Goal: Information Seeking & Learning: Understand process/instructions

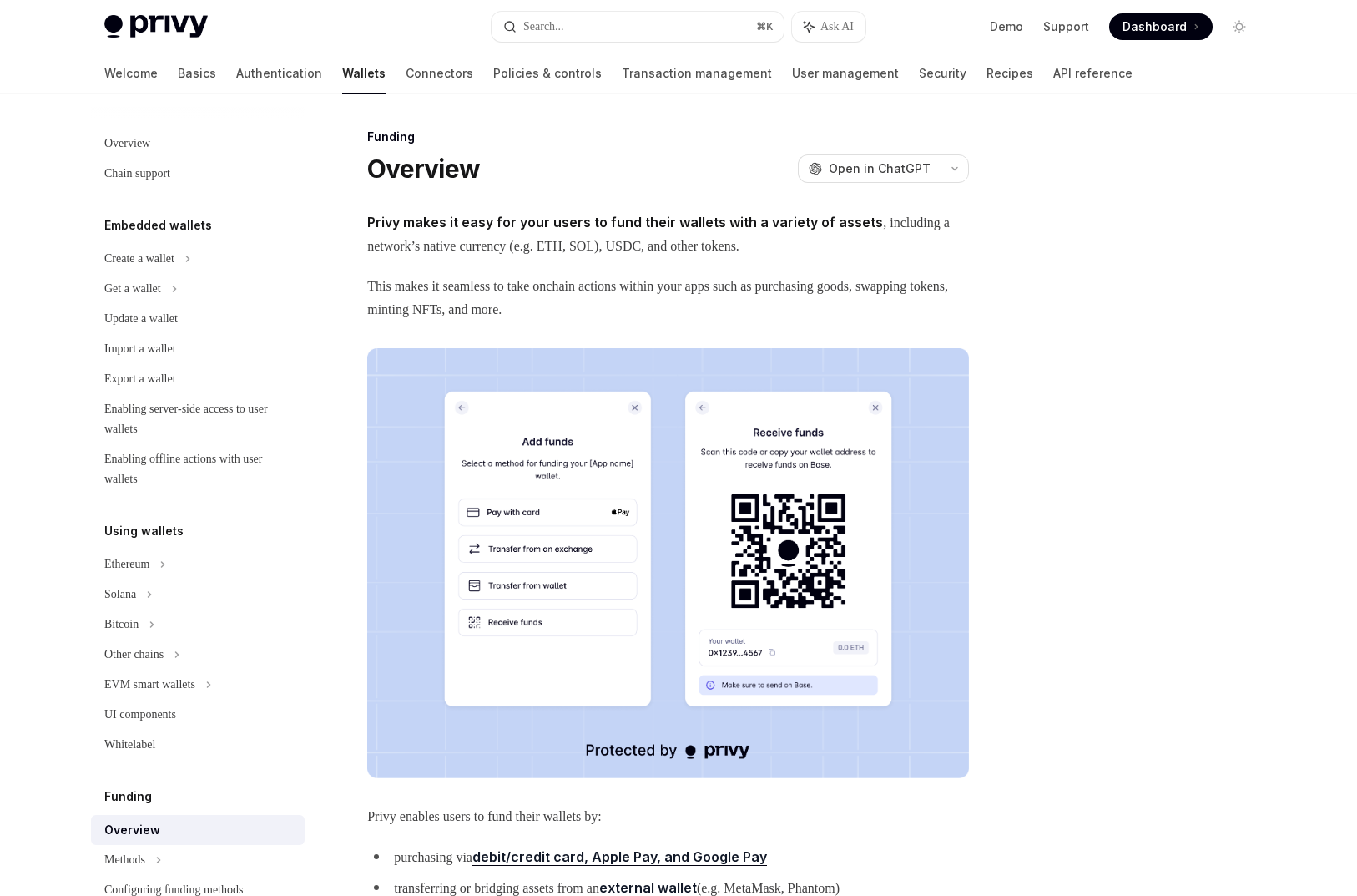
scroll to position [322, 0]
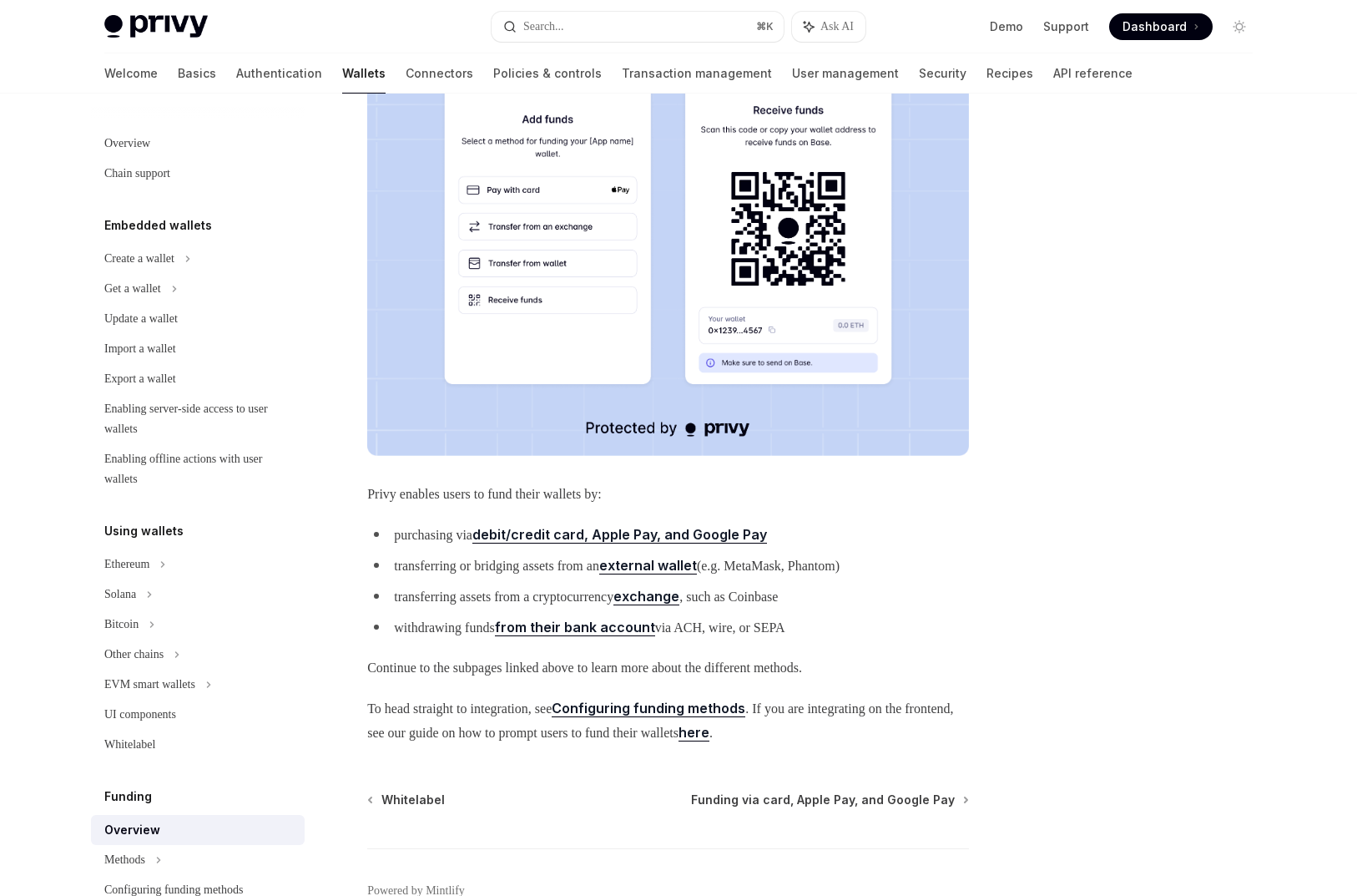
click at [522, 322] on img at bounding box center [668, 240] width 602 height 430
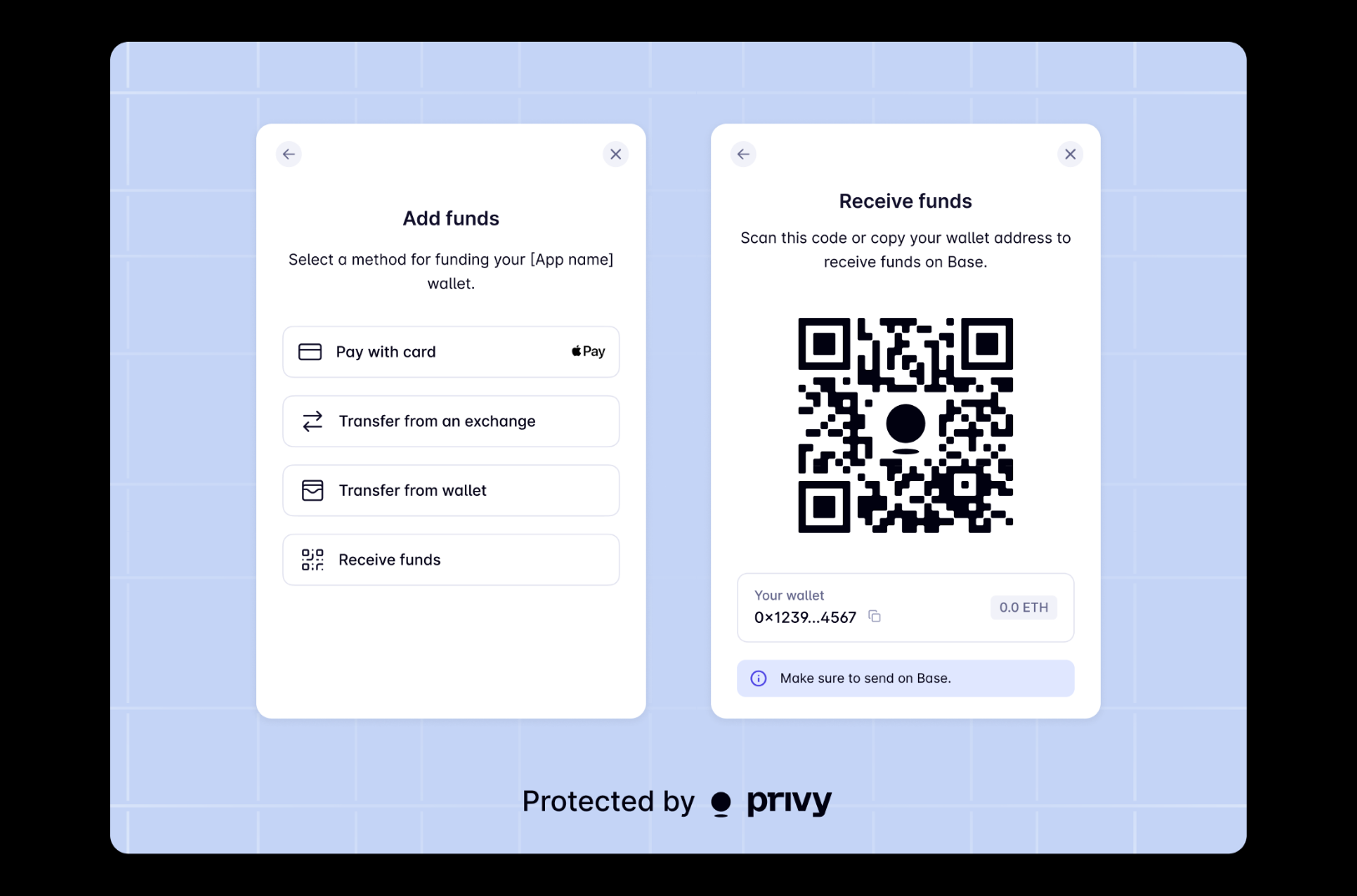
click at [522, 322] on img at bounding box center [678, 448] width 1137 height 812
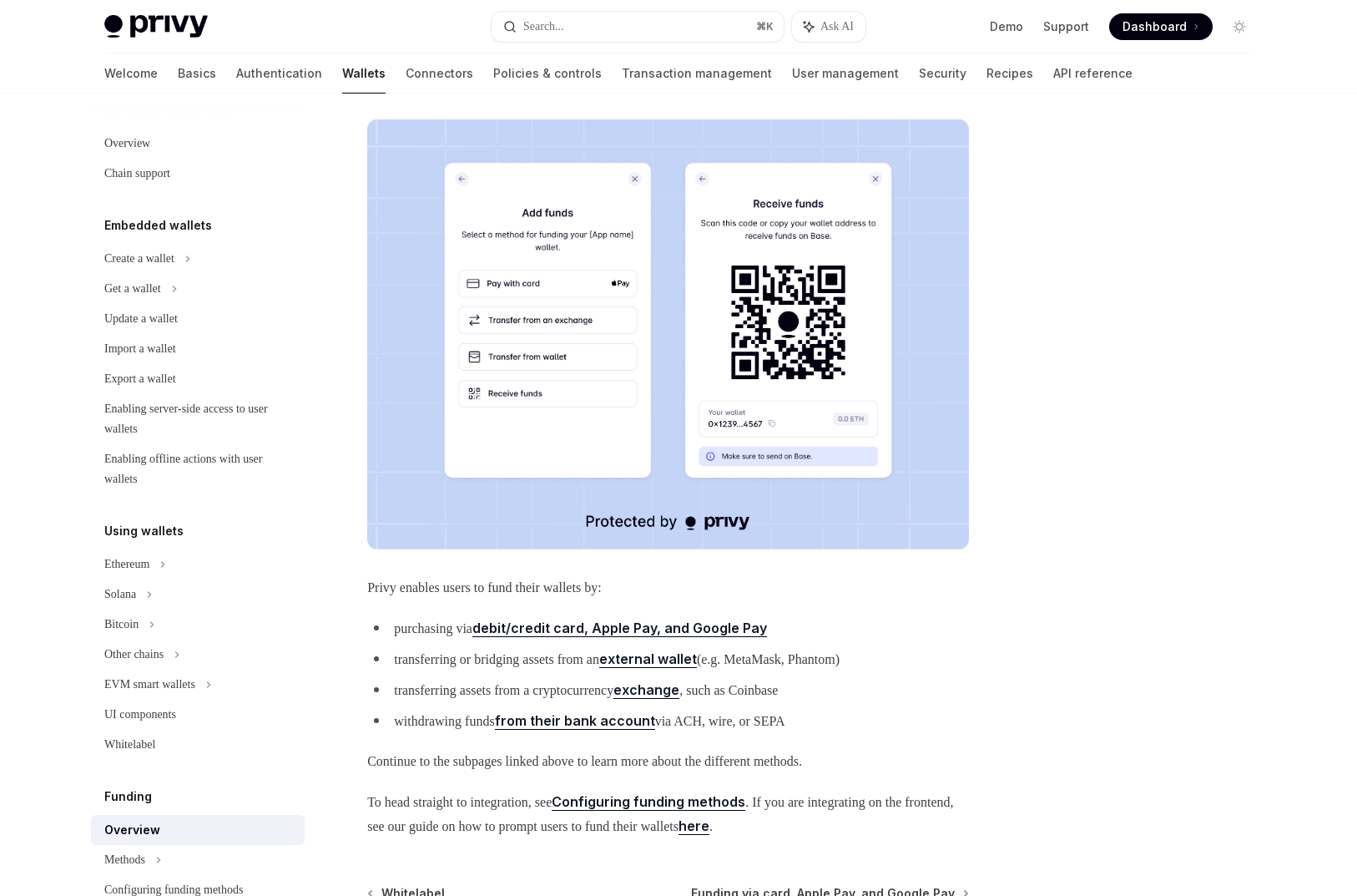
scroll to position [216, 0]
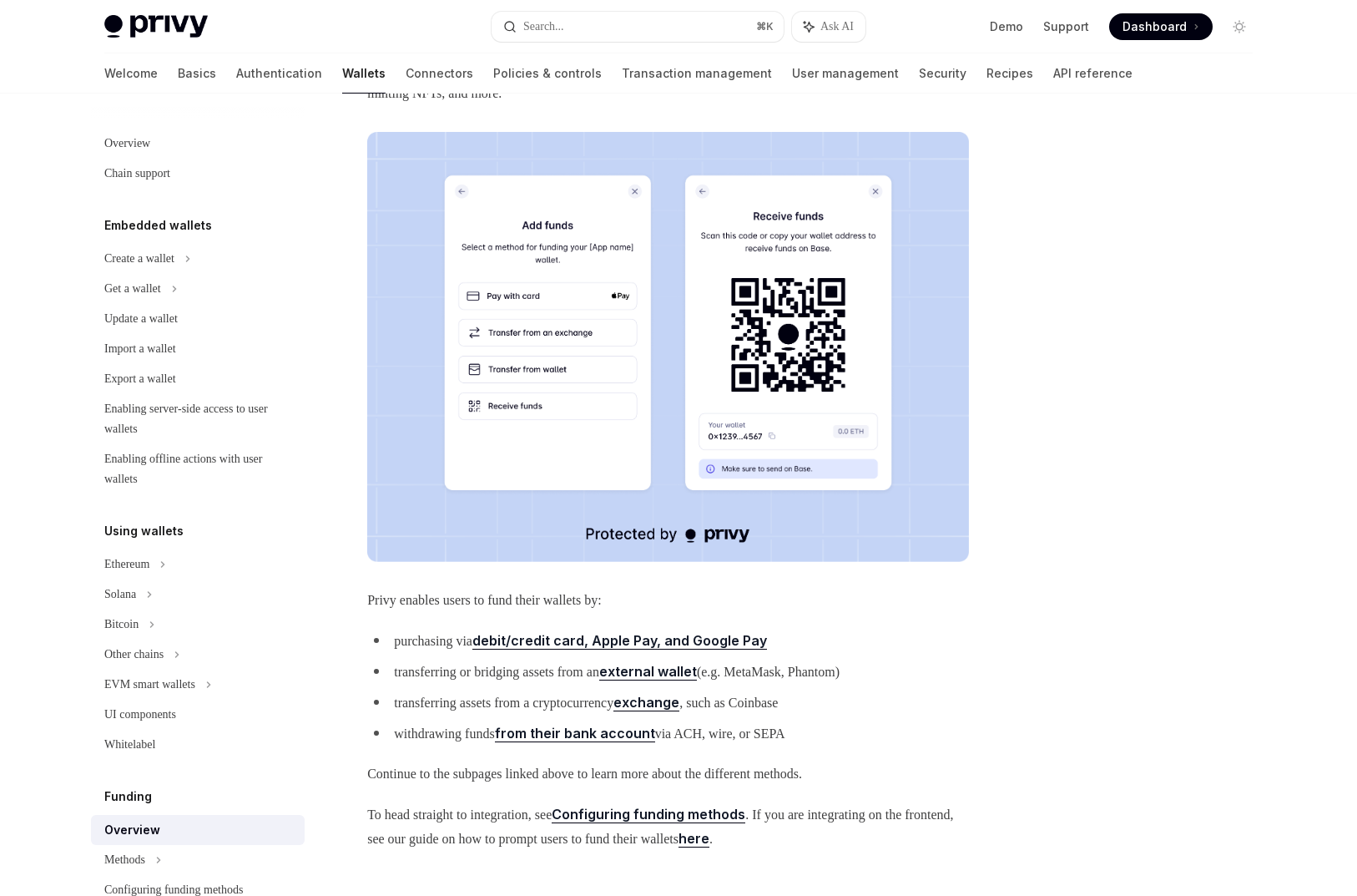
click at [522, 322] on img at bounding box center [668, 346] width 602 height 430
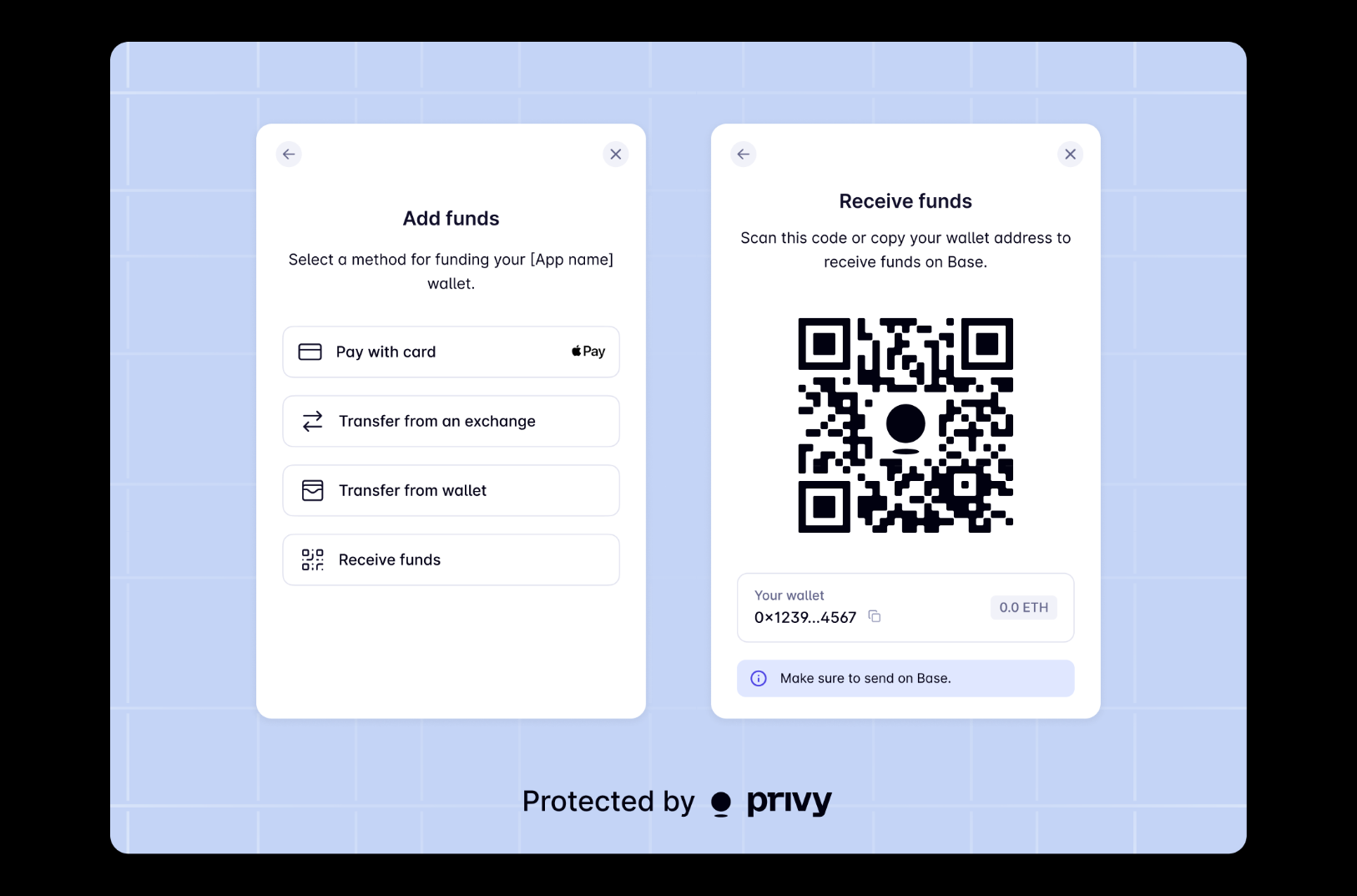
click at [522, 322] on img at bounding box center [678, 448] width 1137 height 812
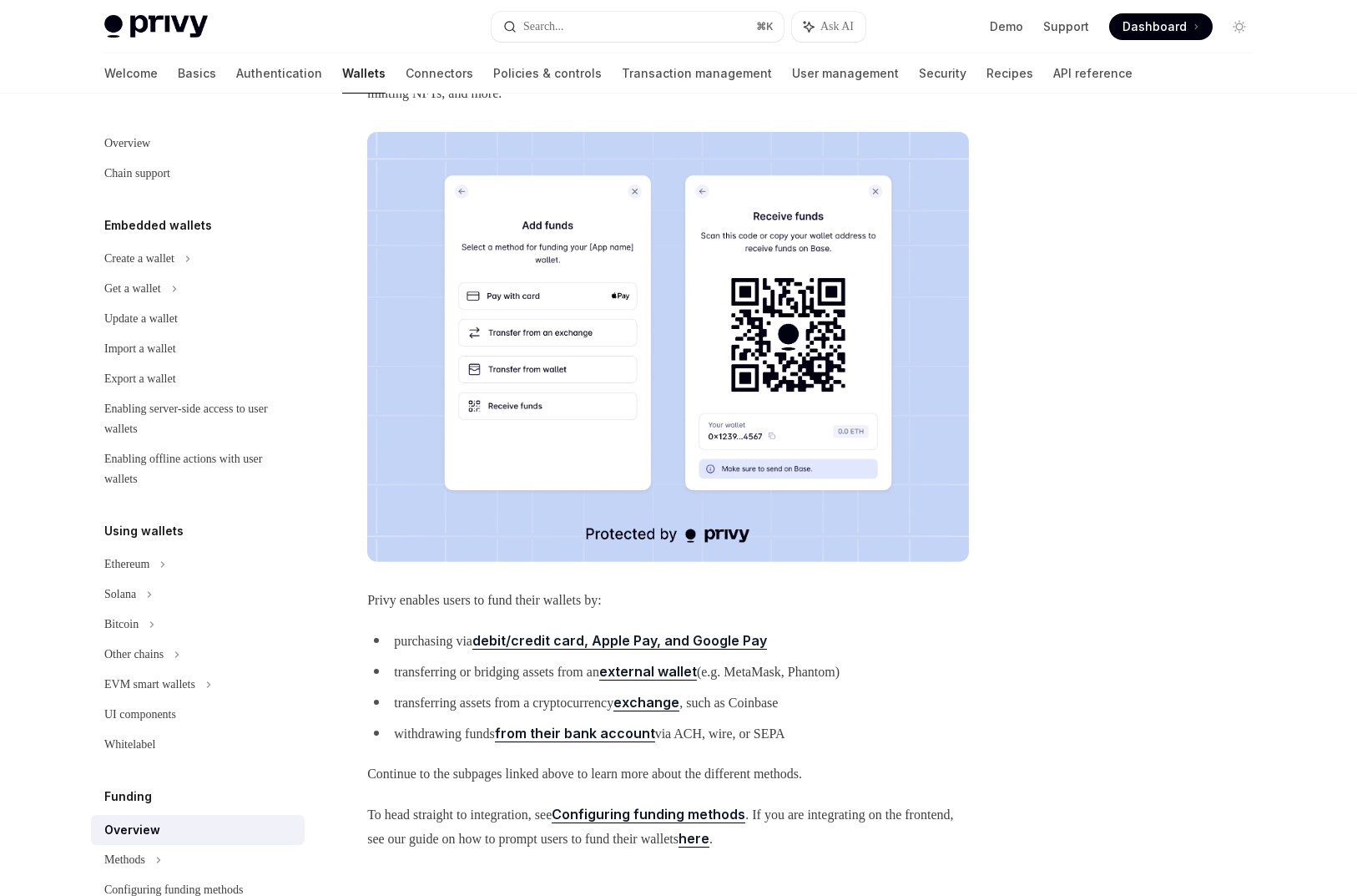
click at [522, 322] on img at bounding box center [668, 346] width 602 height 430
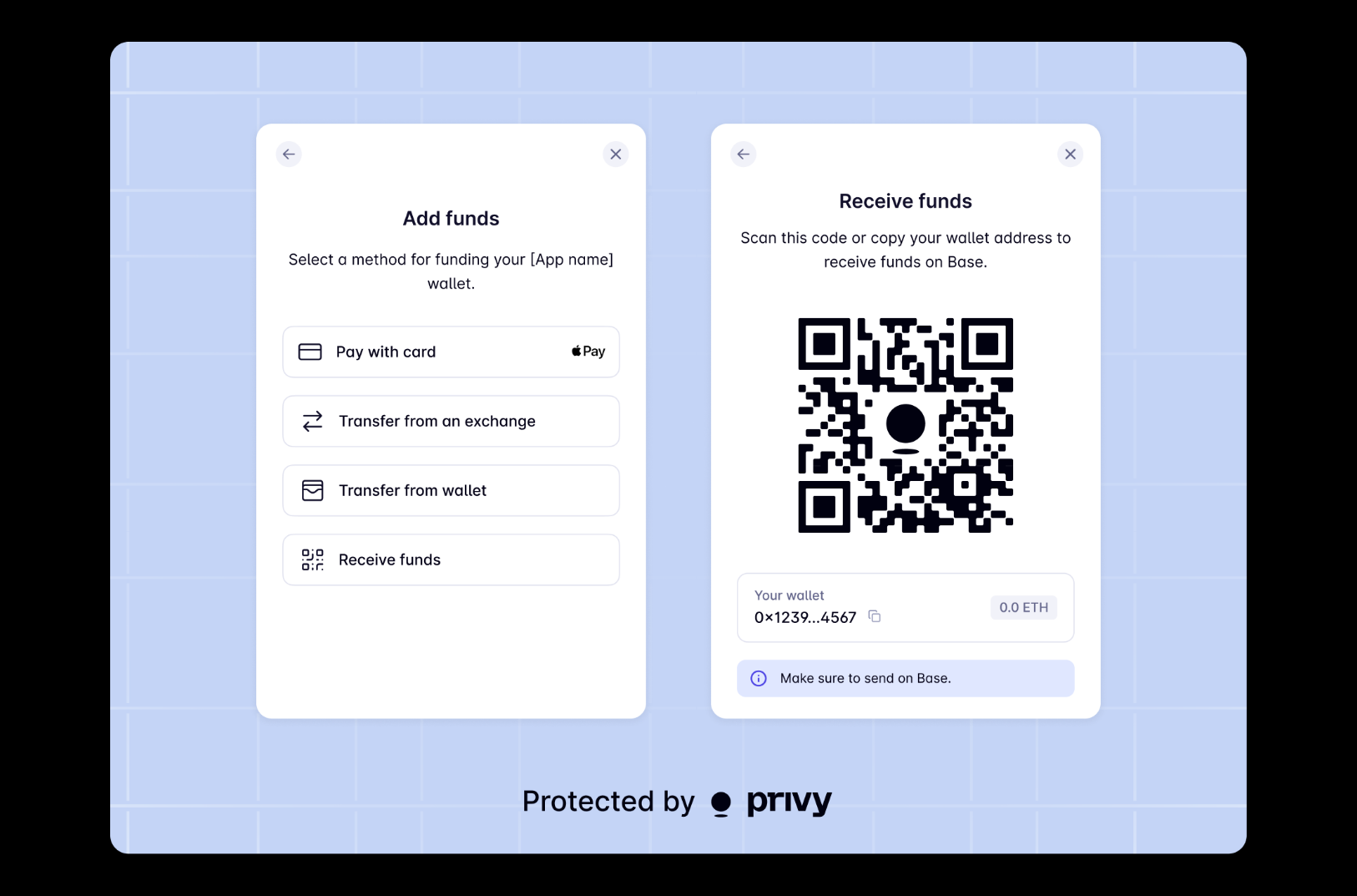
click at [522, 322] on img at bounding box center [678, 448] width 1137 height 812
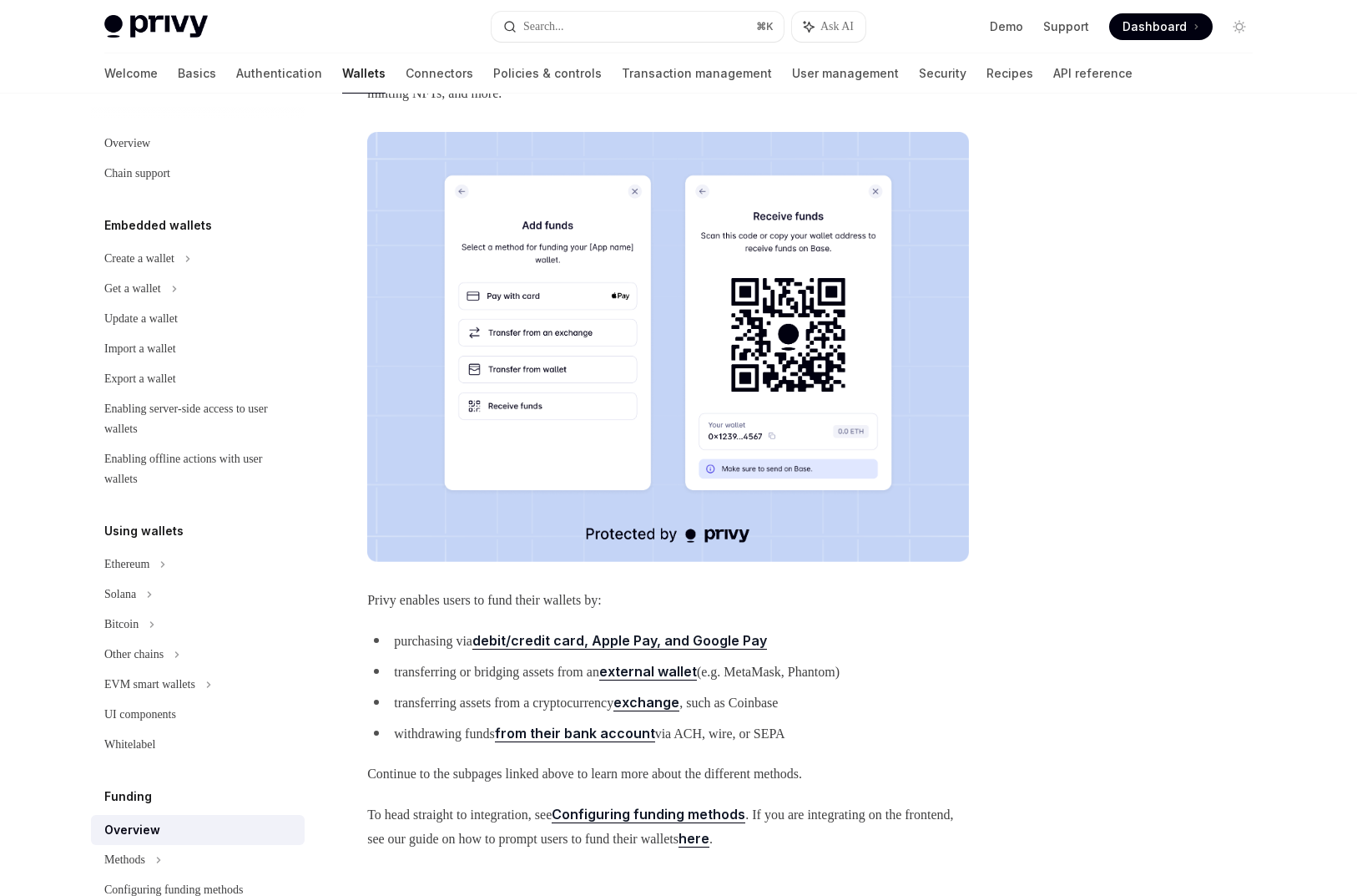
click at [522, 322] on img at bounding box center [668, 346] width 602 height 430
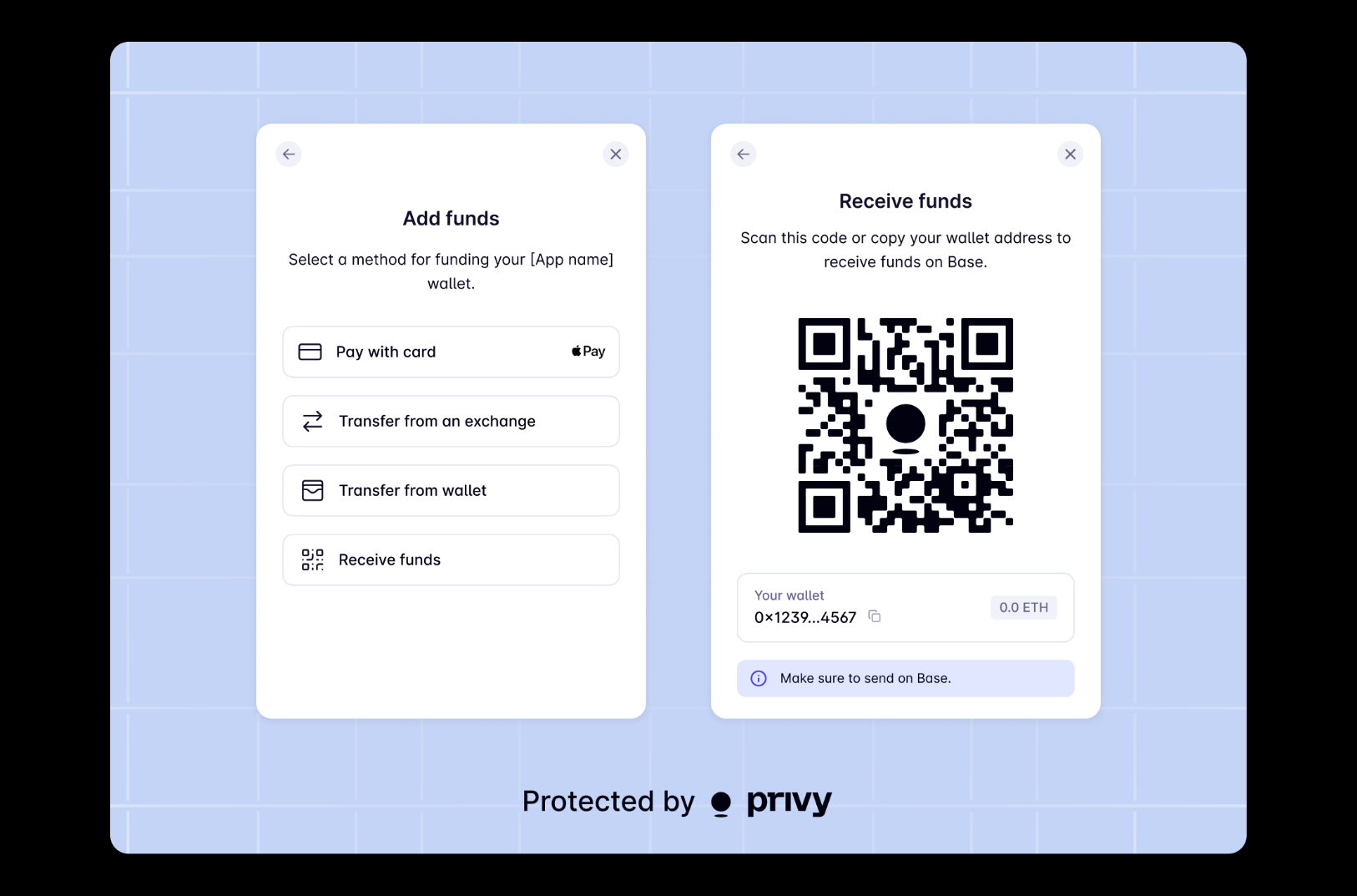
click at [522, 322] on img at bounding box center [678, 448] width 1137 height 812
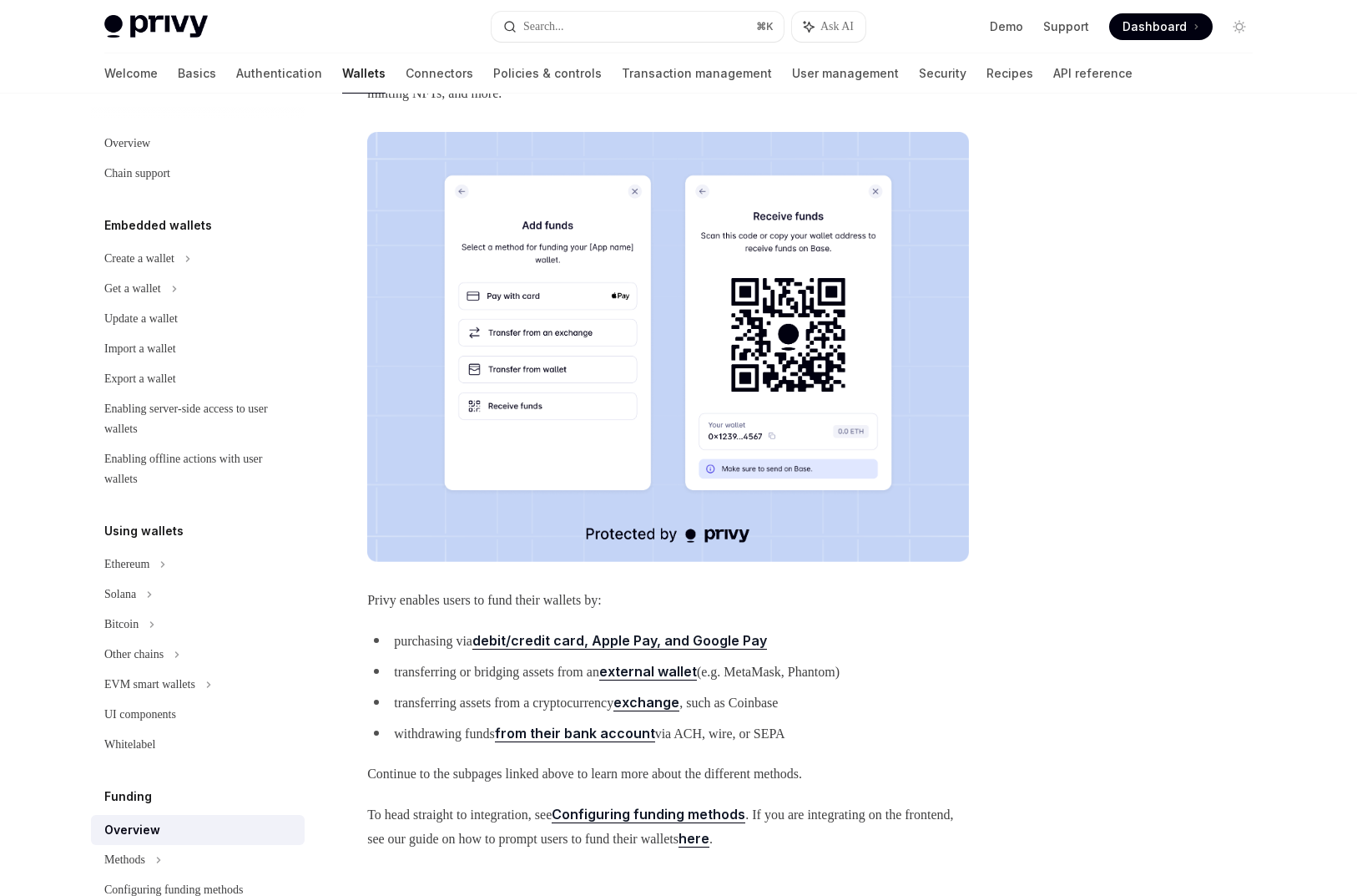
click at [522, 322] on body "Privy Docs home page Search... ⌘ K Ask AI Demo Support Dashboard Dashboard Sear…" at bounding box center [678, 441] width 1357 height 1315
click at [522, 322] on img at bounding box center [668, 346] width 602 height 430
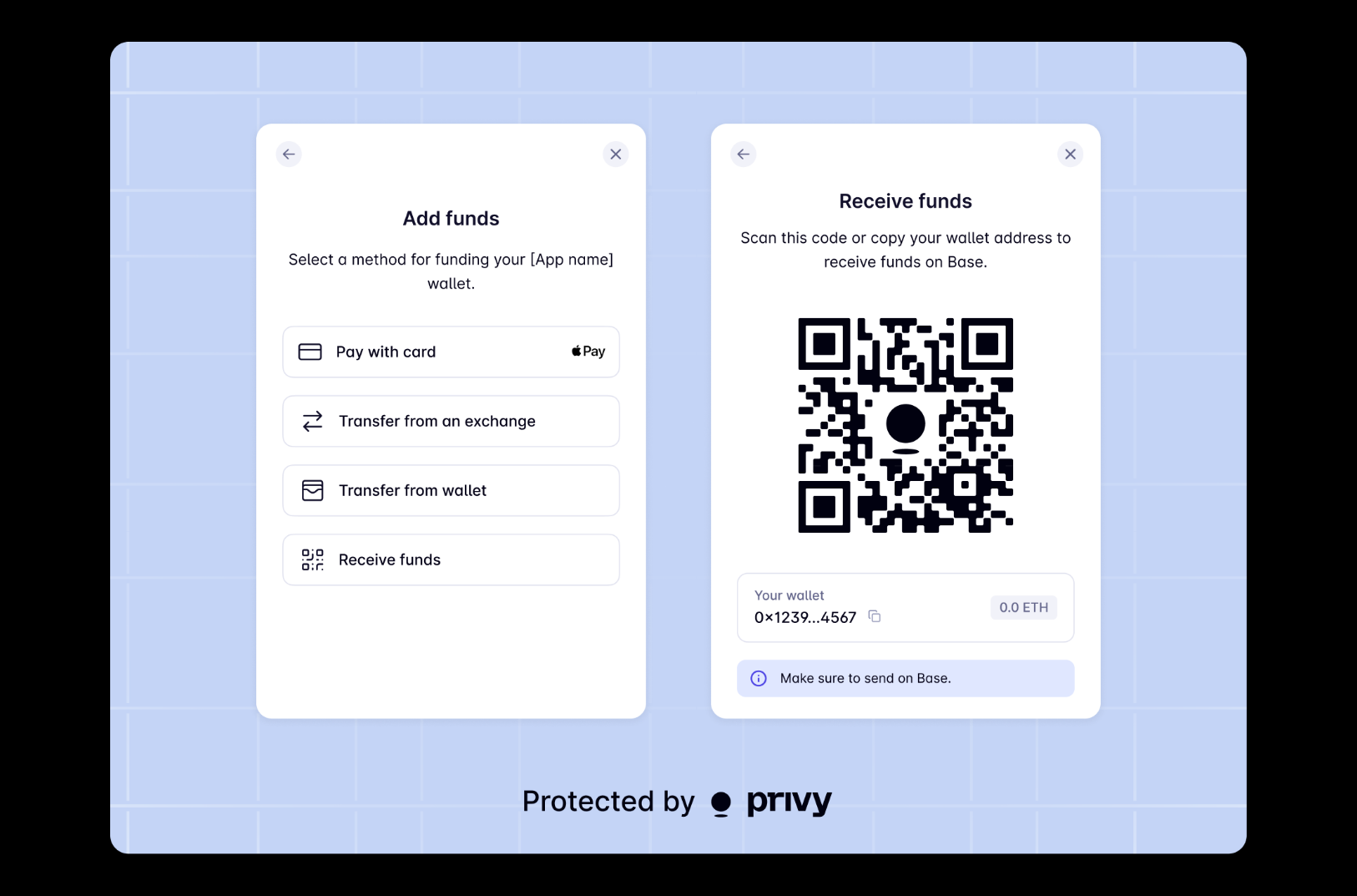
click at [522, 322] on img at bounding box center [678, 448] width 1137 height 812
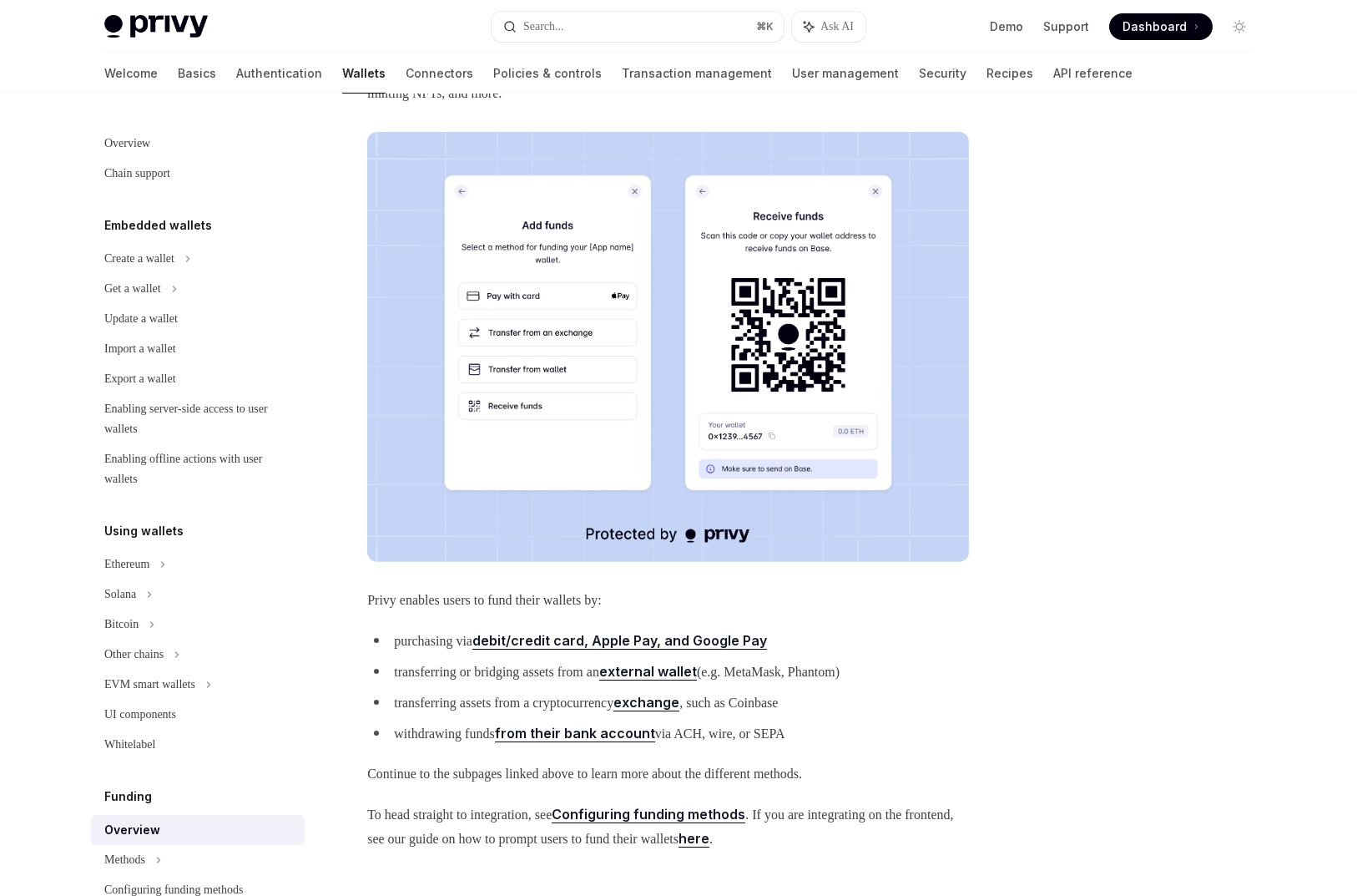
click at [522, 322] on img at bounding box center [668, 346] width 602 height 430
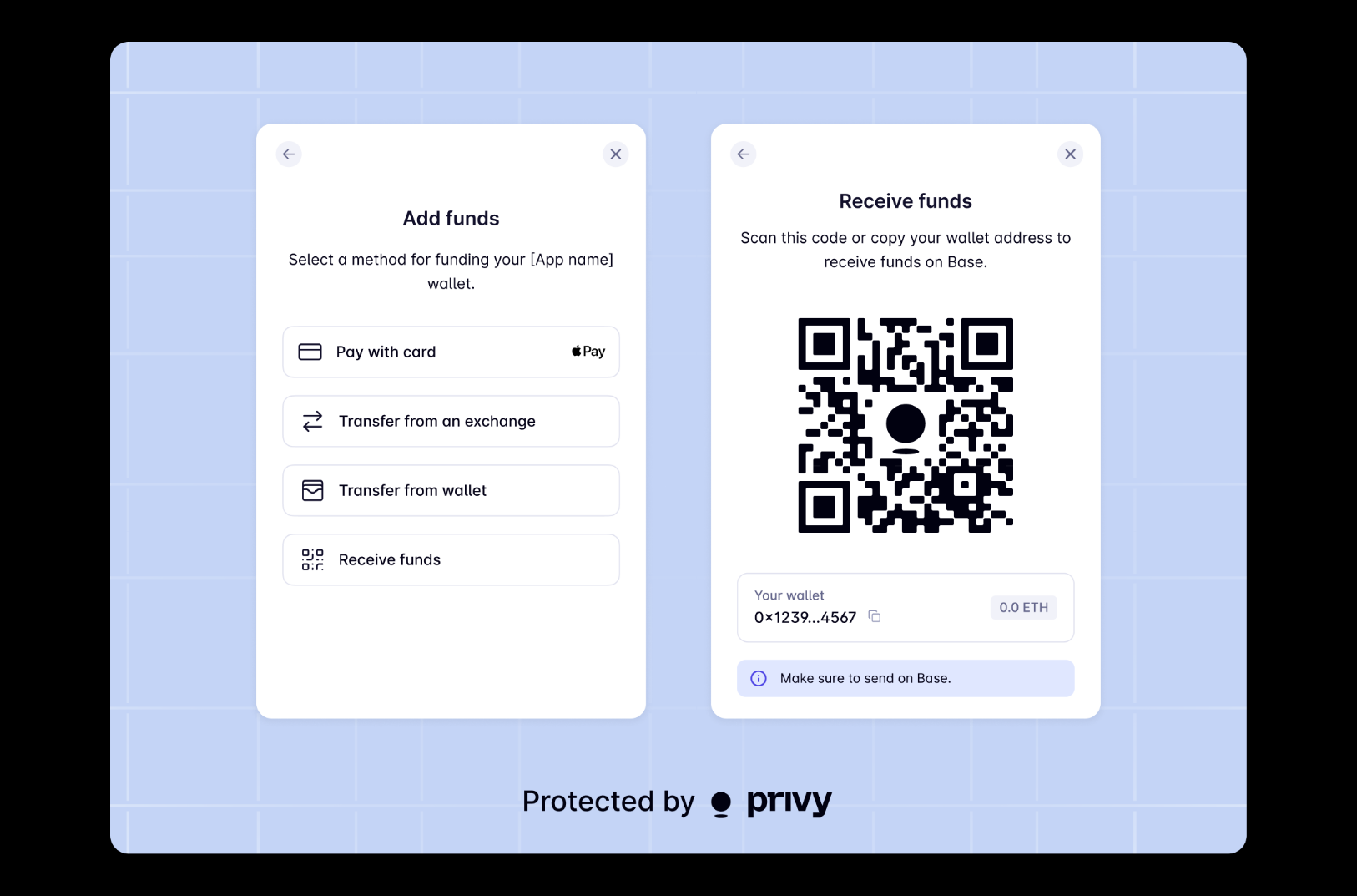
click at [522, 322] on img at bounding box center [678, 448] width 1137 height 812
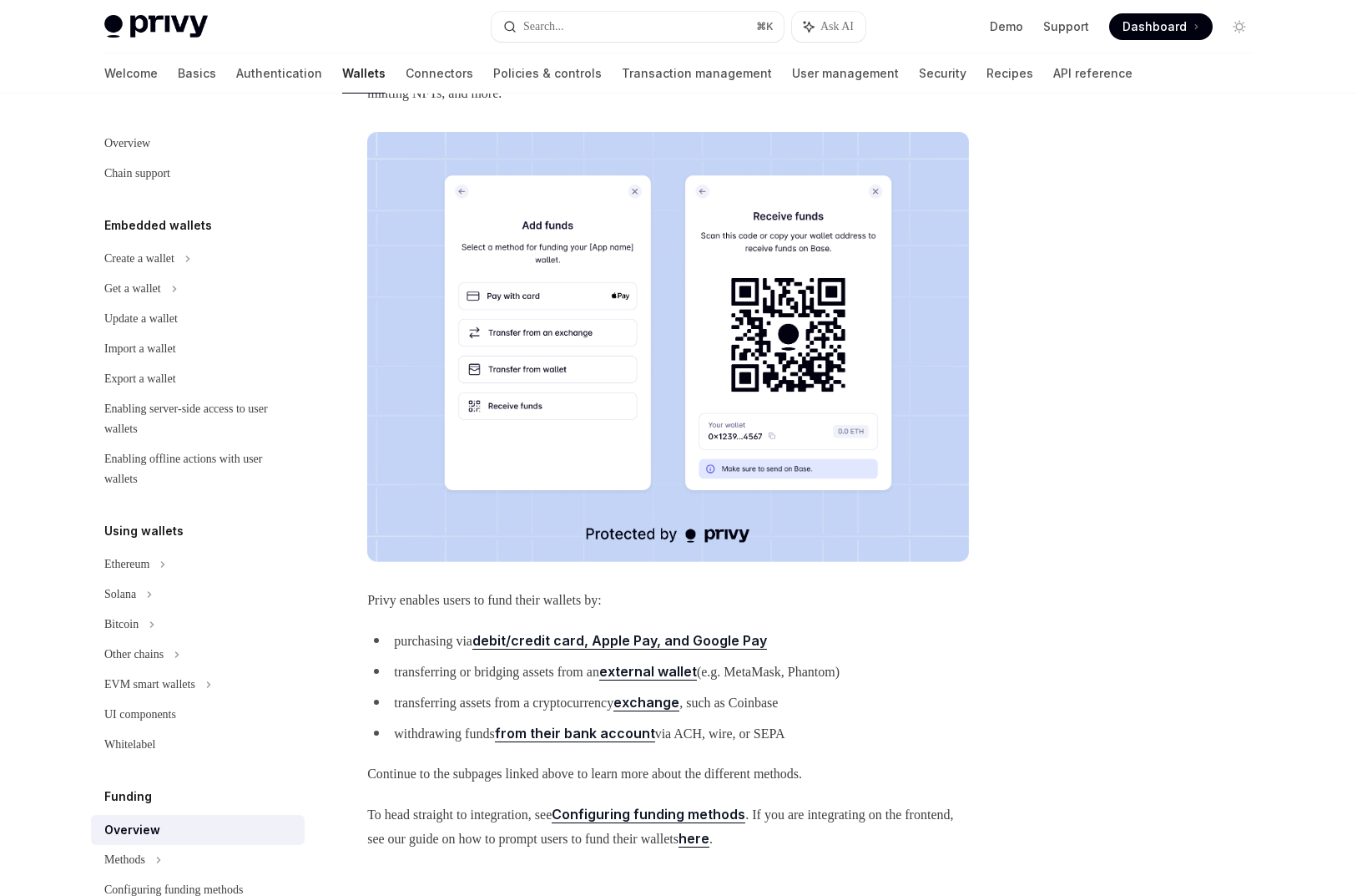
click at [522, 322] on img at bounding box center [668, 346] width 602 height 430
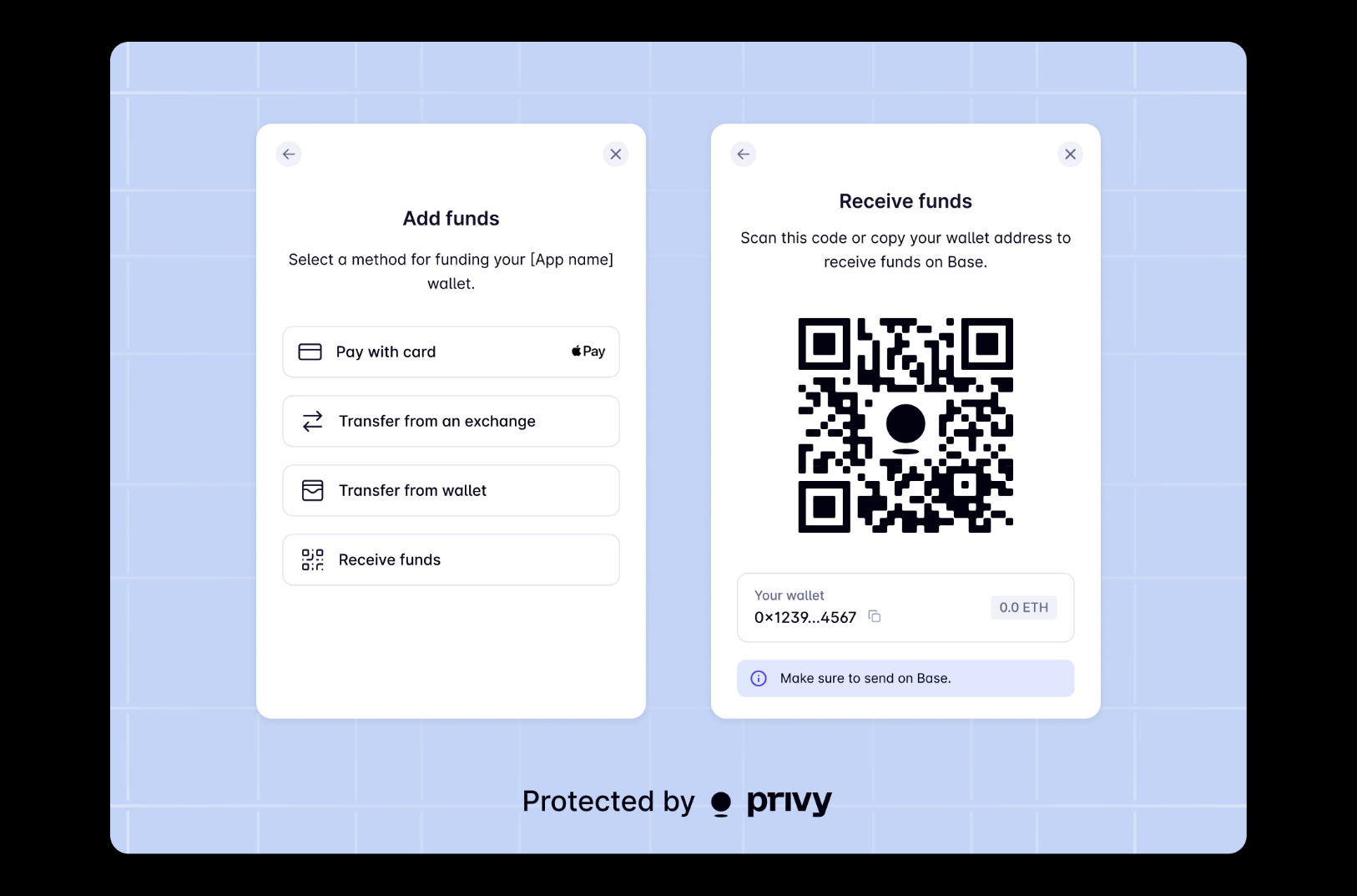
click at [522, 322] on img at bounding box center [678, 448] width 1137 height 812
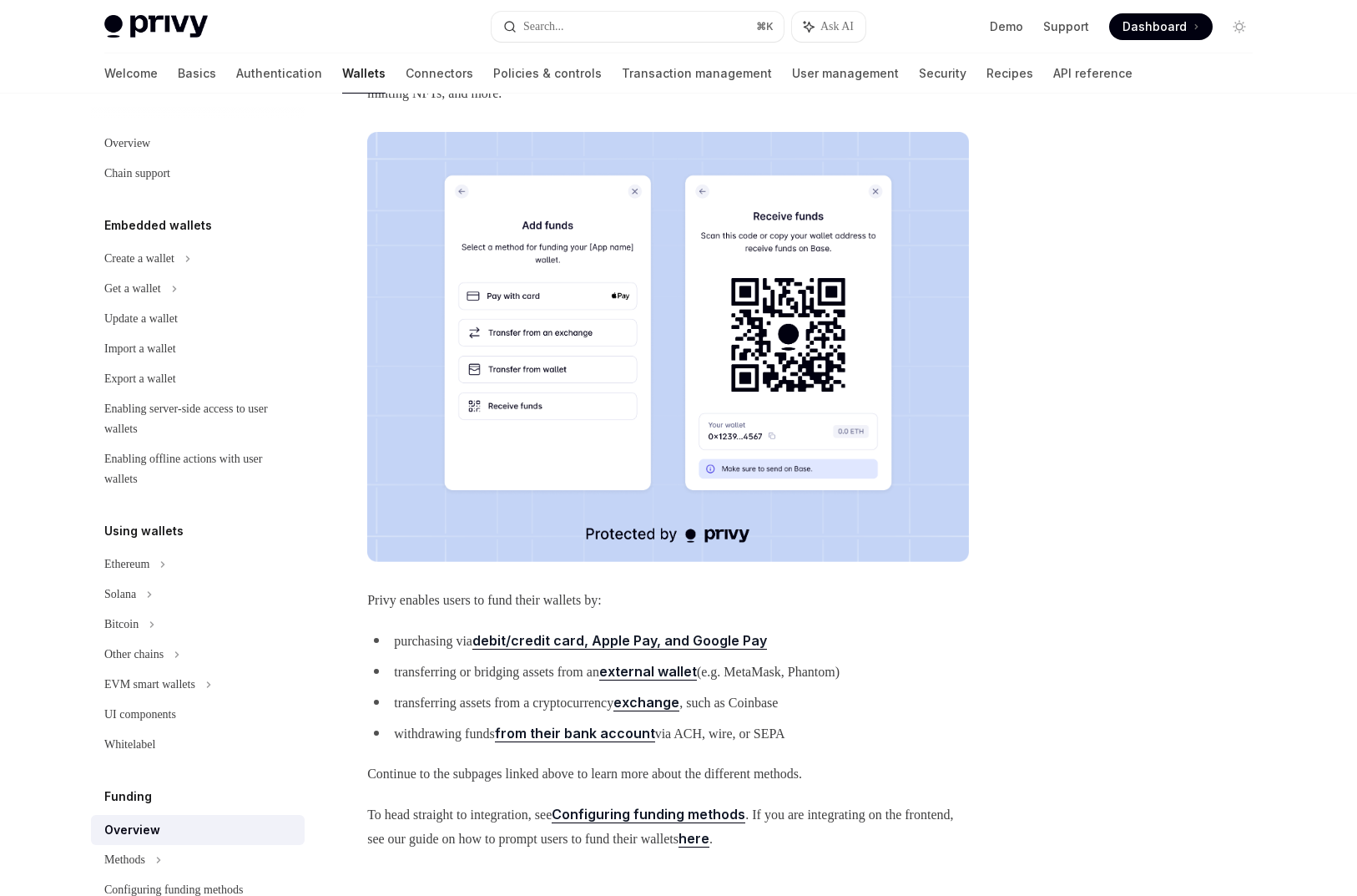
click at [522, 322] on body "Privy Docs home page Search... ⌘ K Ask AI Demo Support Dashboard Dashboard Sear…" at bounding box center [678, 441] width 1357 height 1315
click at [522, 322] on img at bounding box center [668, 346] width 602 height 430
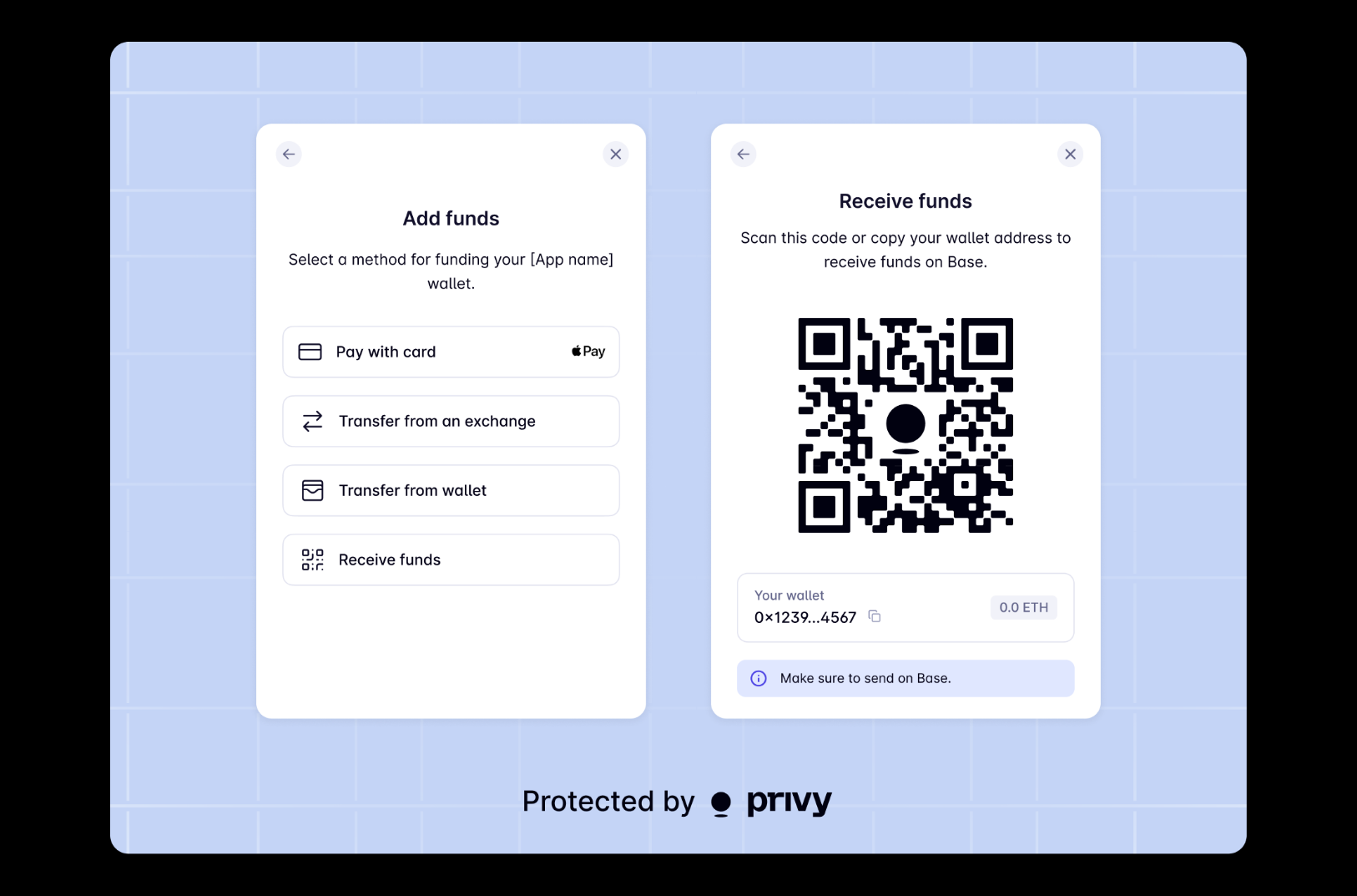
click at [522, 322] on img at bounding box center [678, 448] width 1137 height 812
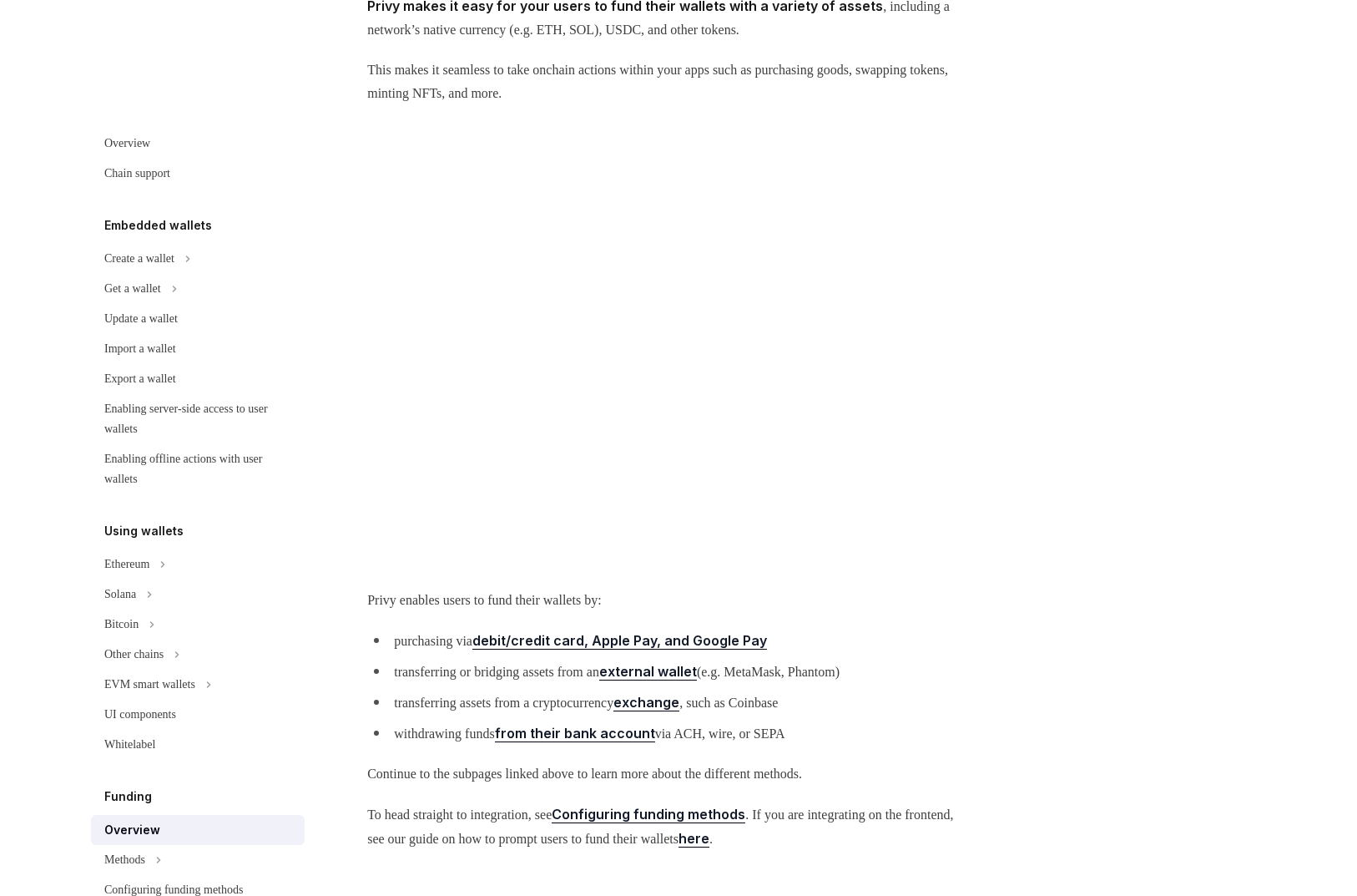
click at [522, 322] on img at bounding box center [668, 346] width 602 height 430
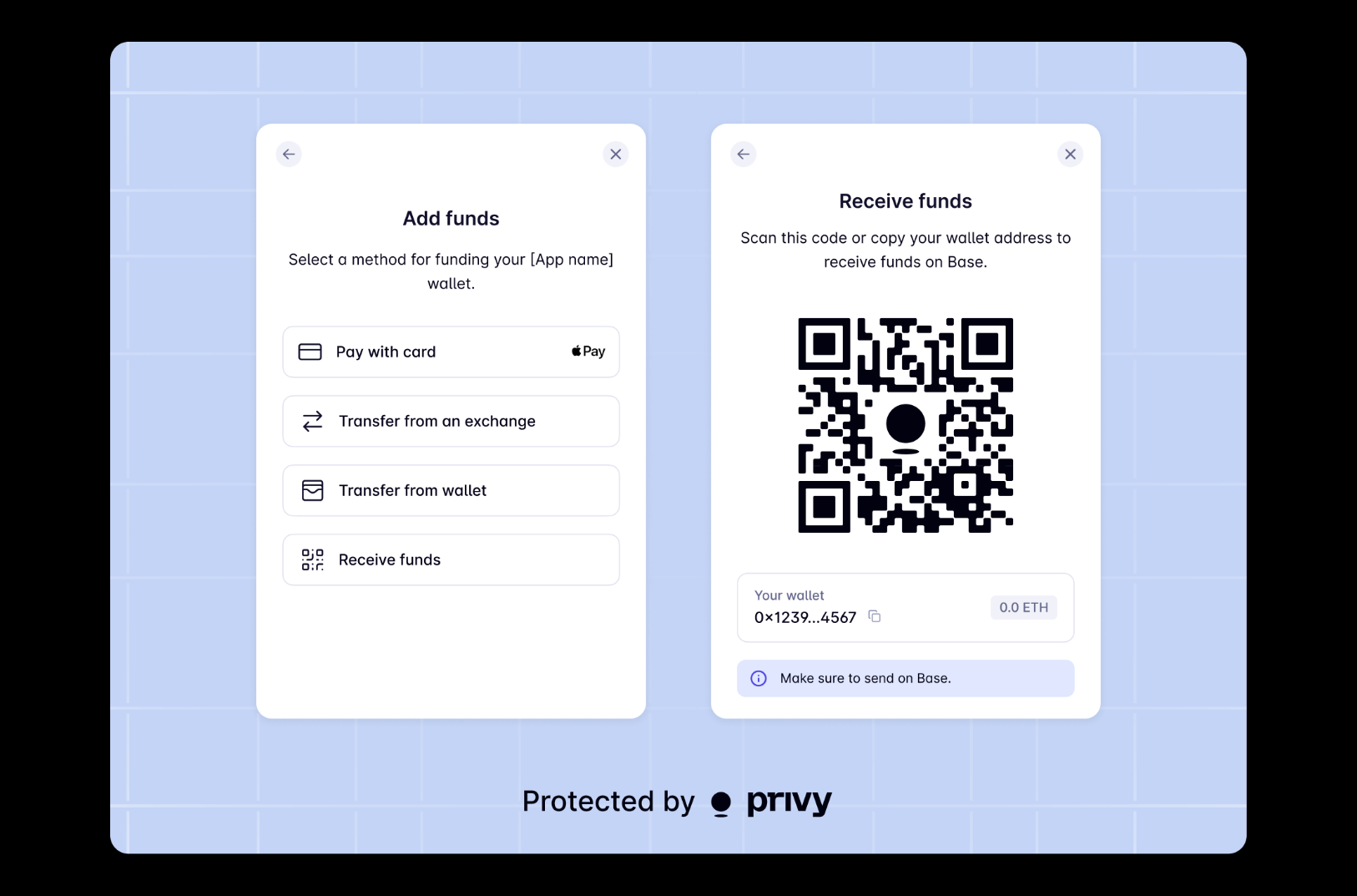
click at [522, 322] on img at bounding box center [678, 448] width 1137 height 812
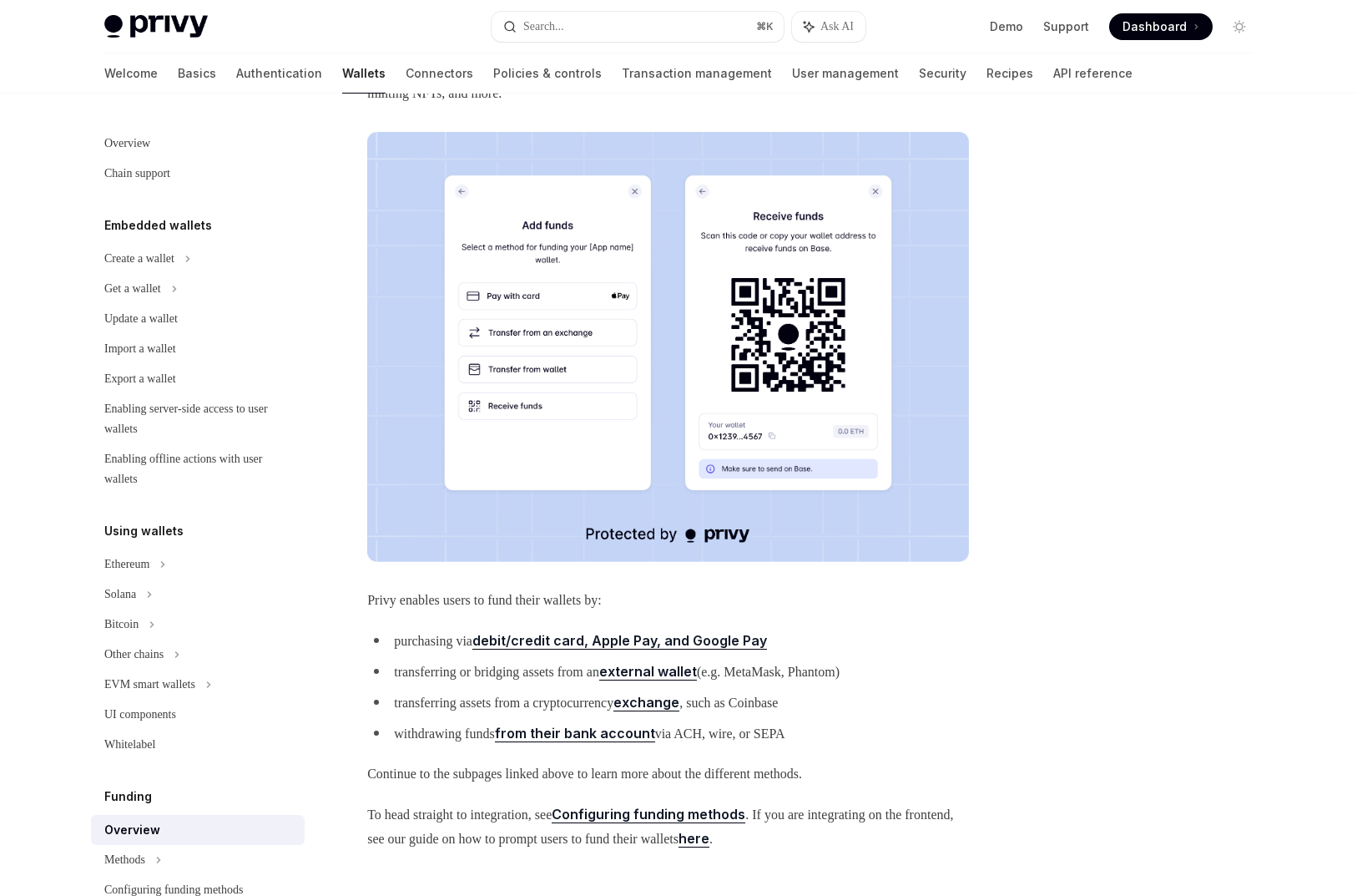
click at [336, 317] on div "Funding Overview OpenAI Open in ChatGPT OpenAI Open in ChatGPT Privy makes it e…" at bounding box center [511, 505] width 921 height 1188
click at [1153, 601] on div at bounding box center [1139, 511] width 254 height 768
click at [577, 603] on span "Privy enables users to fund their wallets by:" at bounding box center [668, 600] width 602 height 23
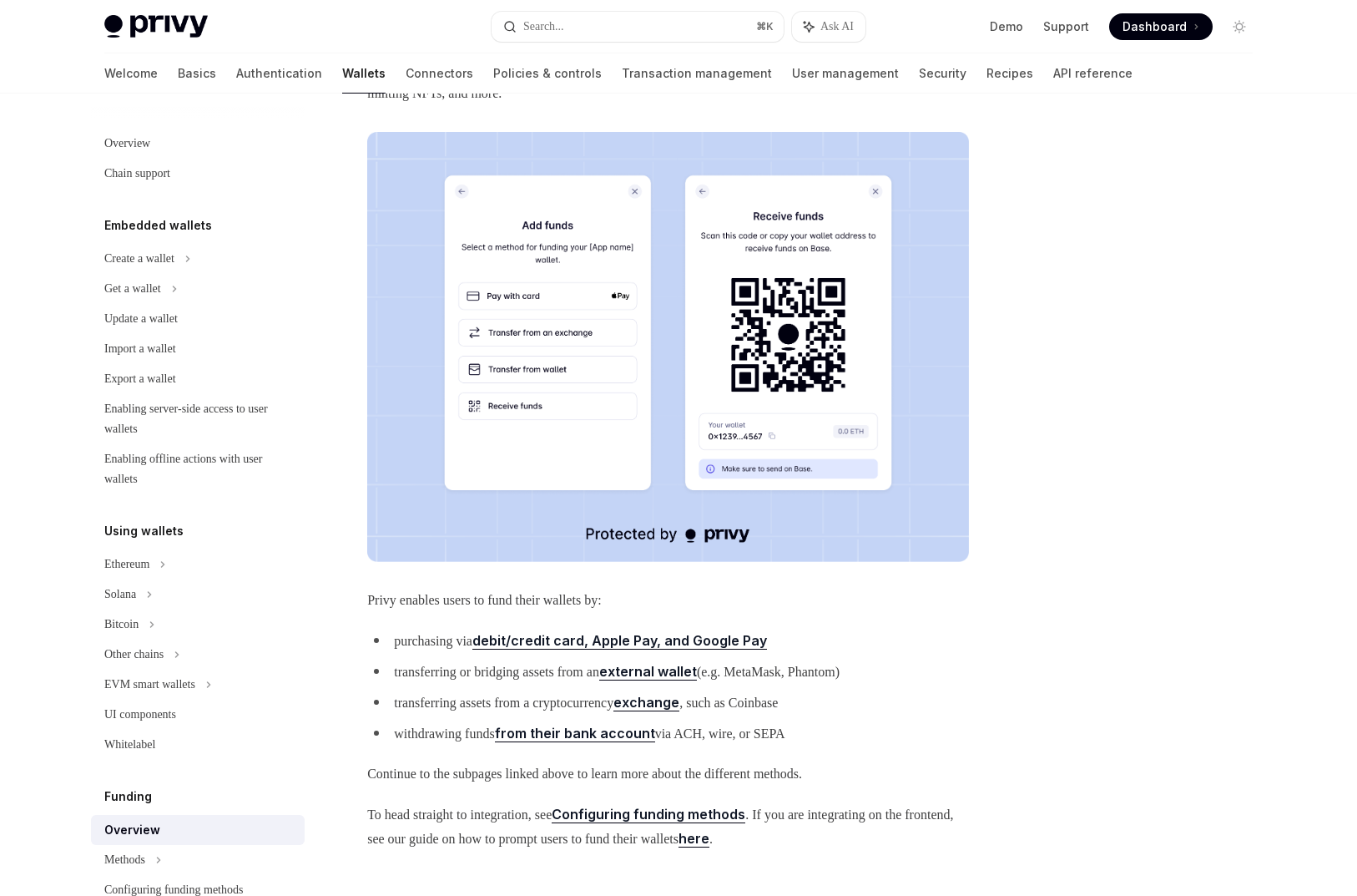
click at [577, 603] on span "Privy enables users to fund their wallets by:" at bounding box center [668, 600] width 602 height 23
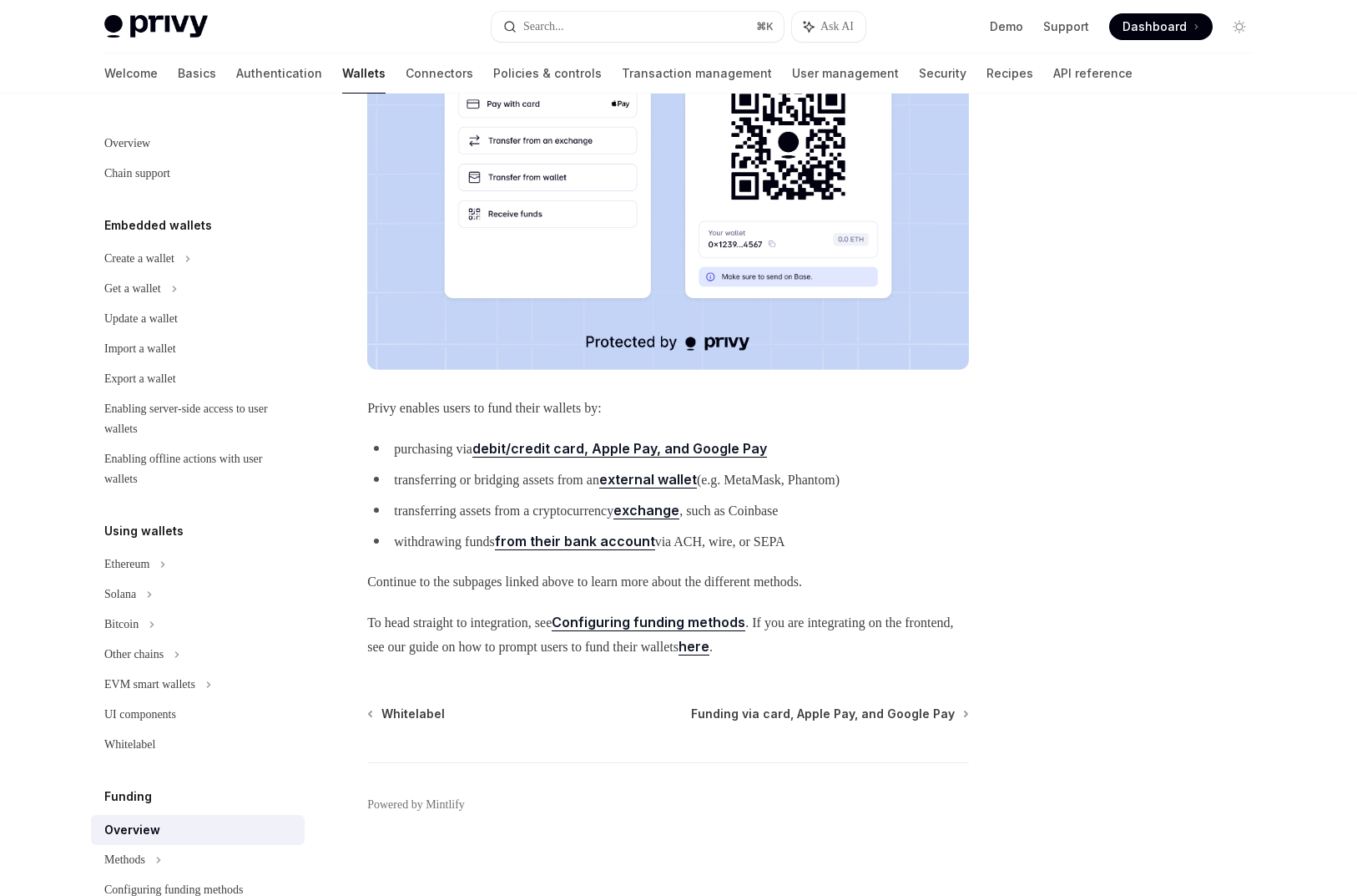
scroll to position [414, 0]
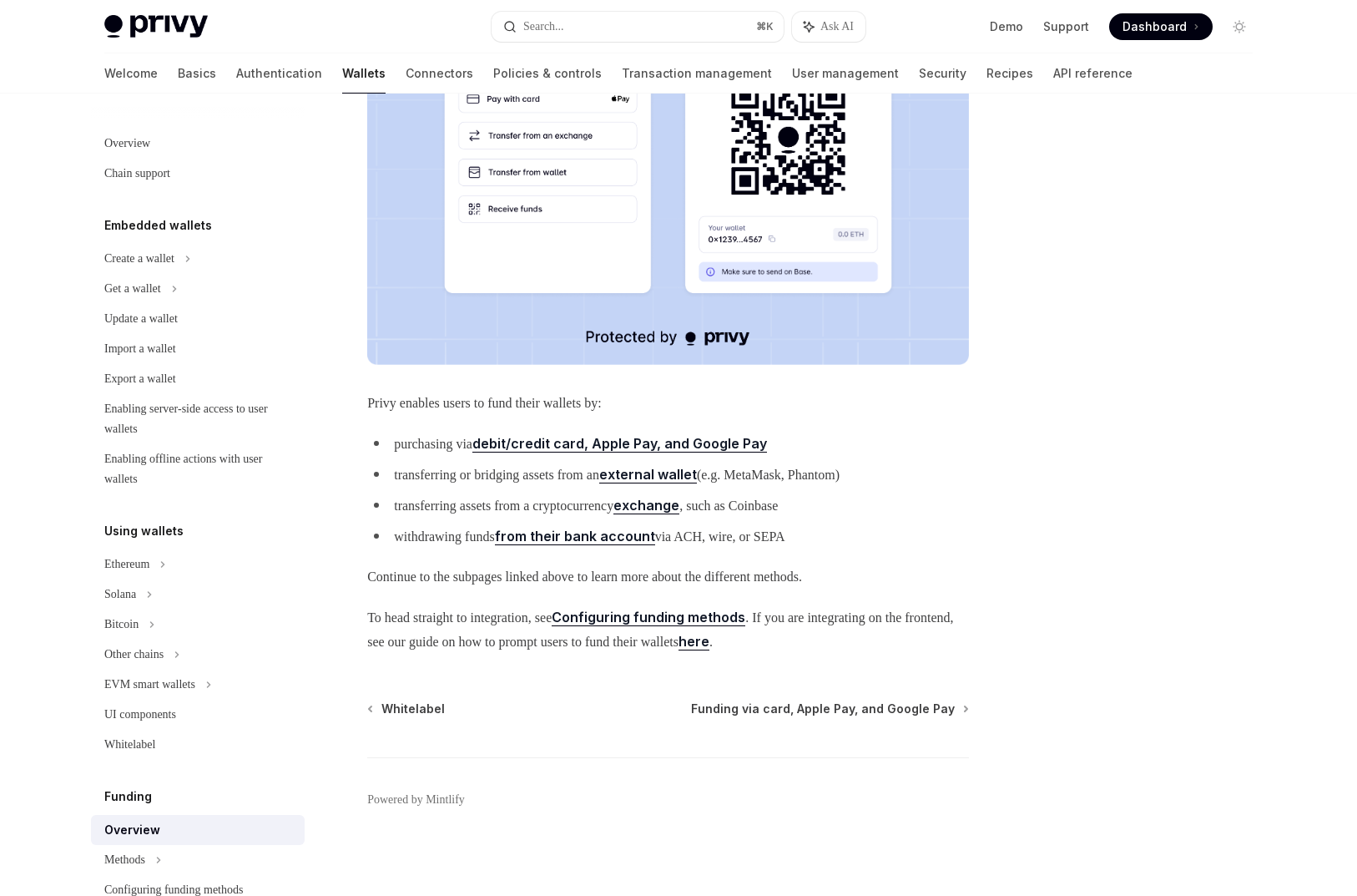
click at [545, 612] on span "To head straight to integration, see Configuring funding methods . If you are i…" at bounding box center [668, 629] width 602 height 49
click at [1010, 426] on div "Funding Overview OpenAI Open in ChatGPT OpenAI Open in ChatGPT Privy makes it e…" at bounding box center [678, 290] width 1175 height 1221
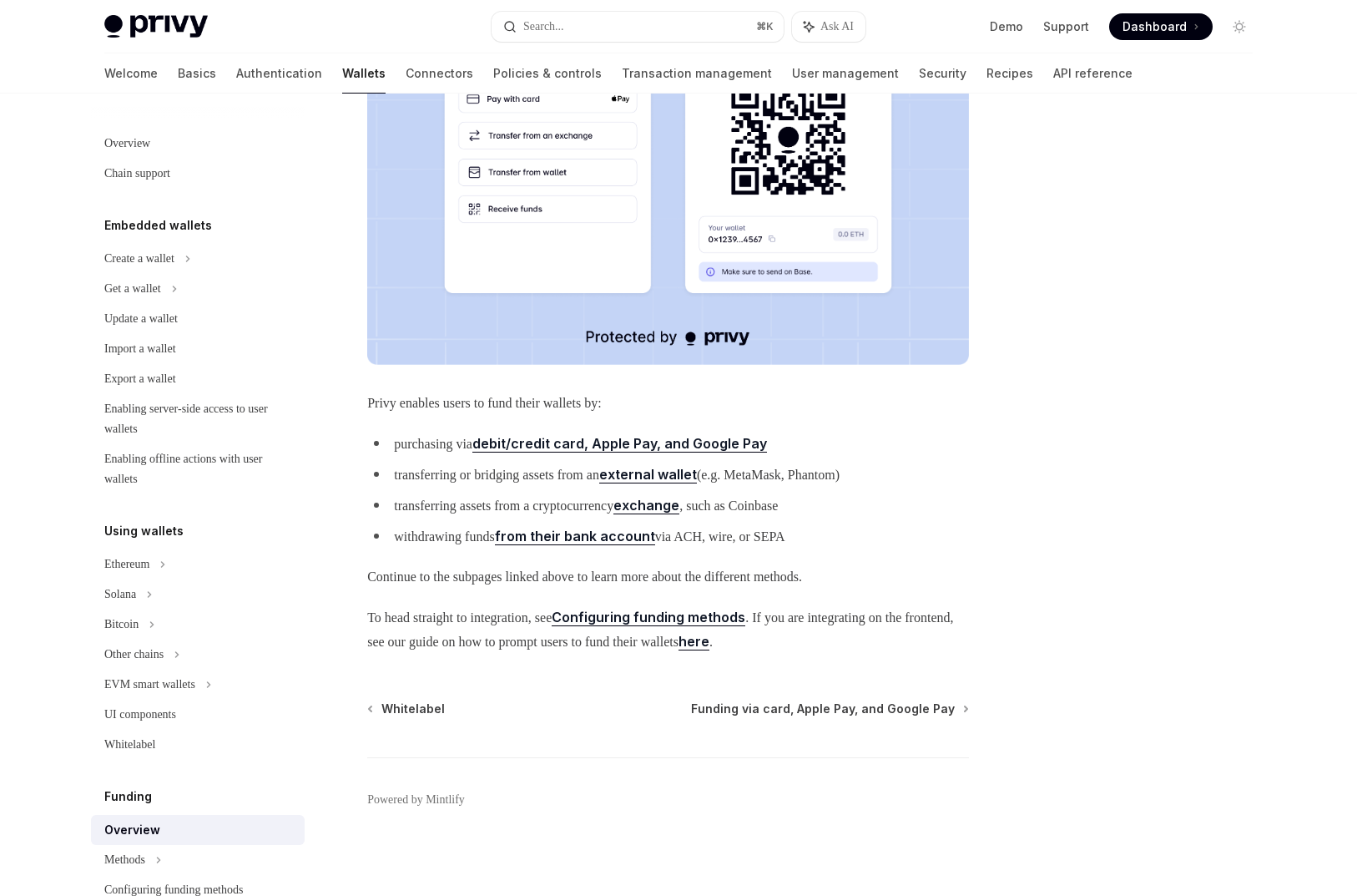
click at [1010, 426] on div "Funding Overview OpenAI Open in ChatGPT OpenAI Open in ChatGPT Privy makes it e…" at bounding box center [678, 290] width 1175 height 1221
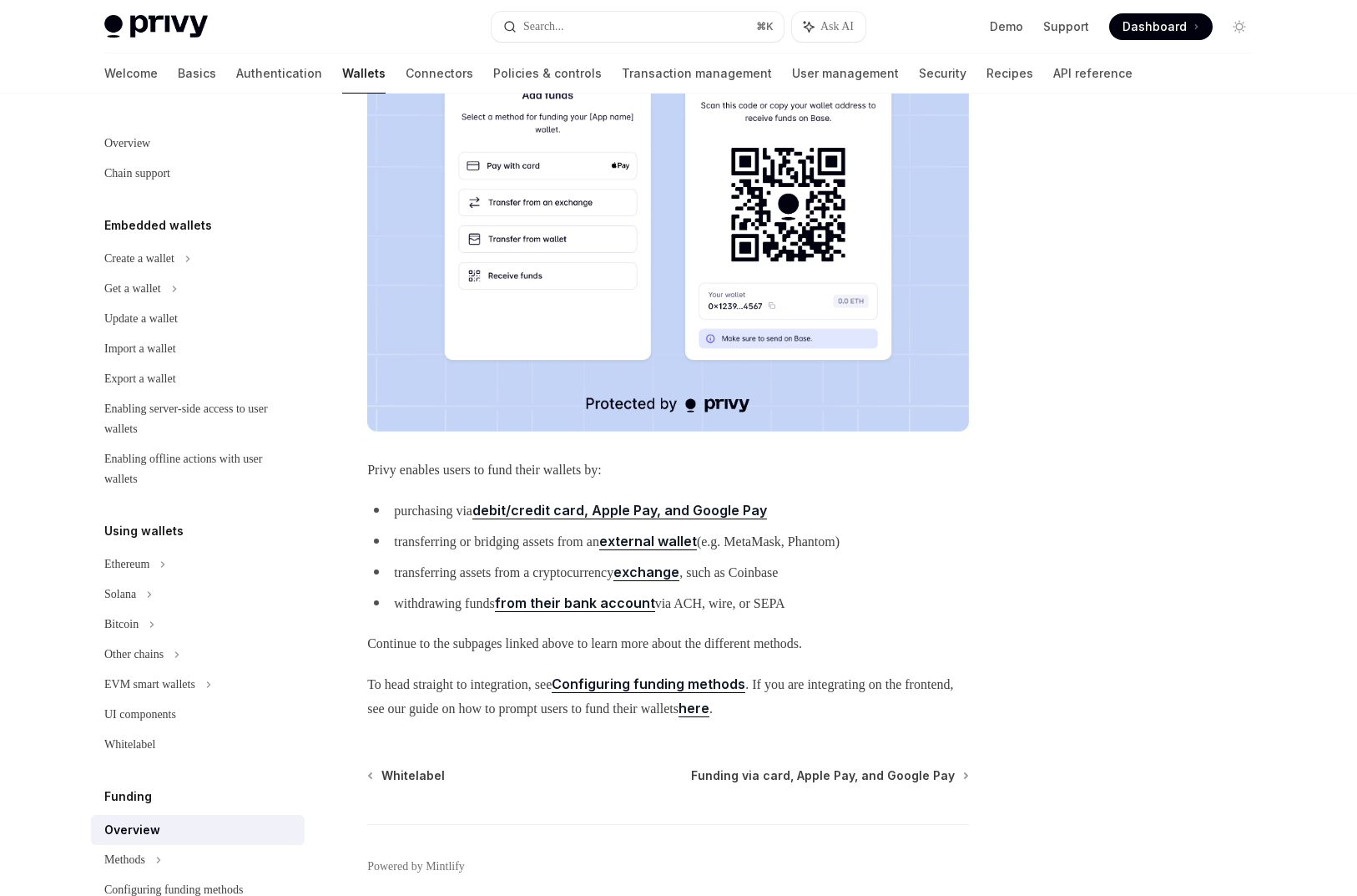
scroll to position [338, 0]
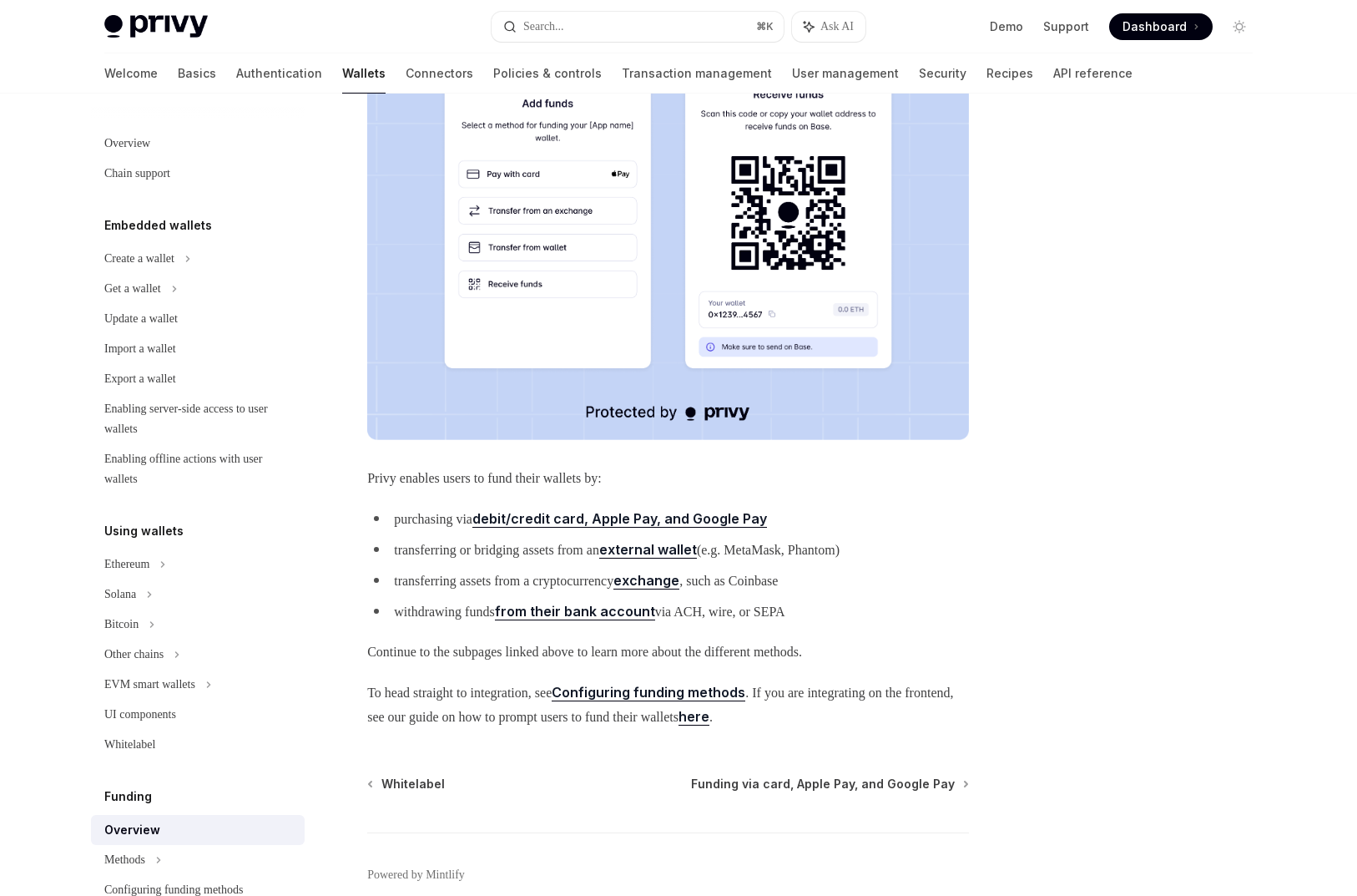
click at [697, 541] on strong "external wallet" at bounding box center [647, 550] width 98 height 17
type textarea "*"
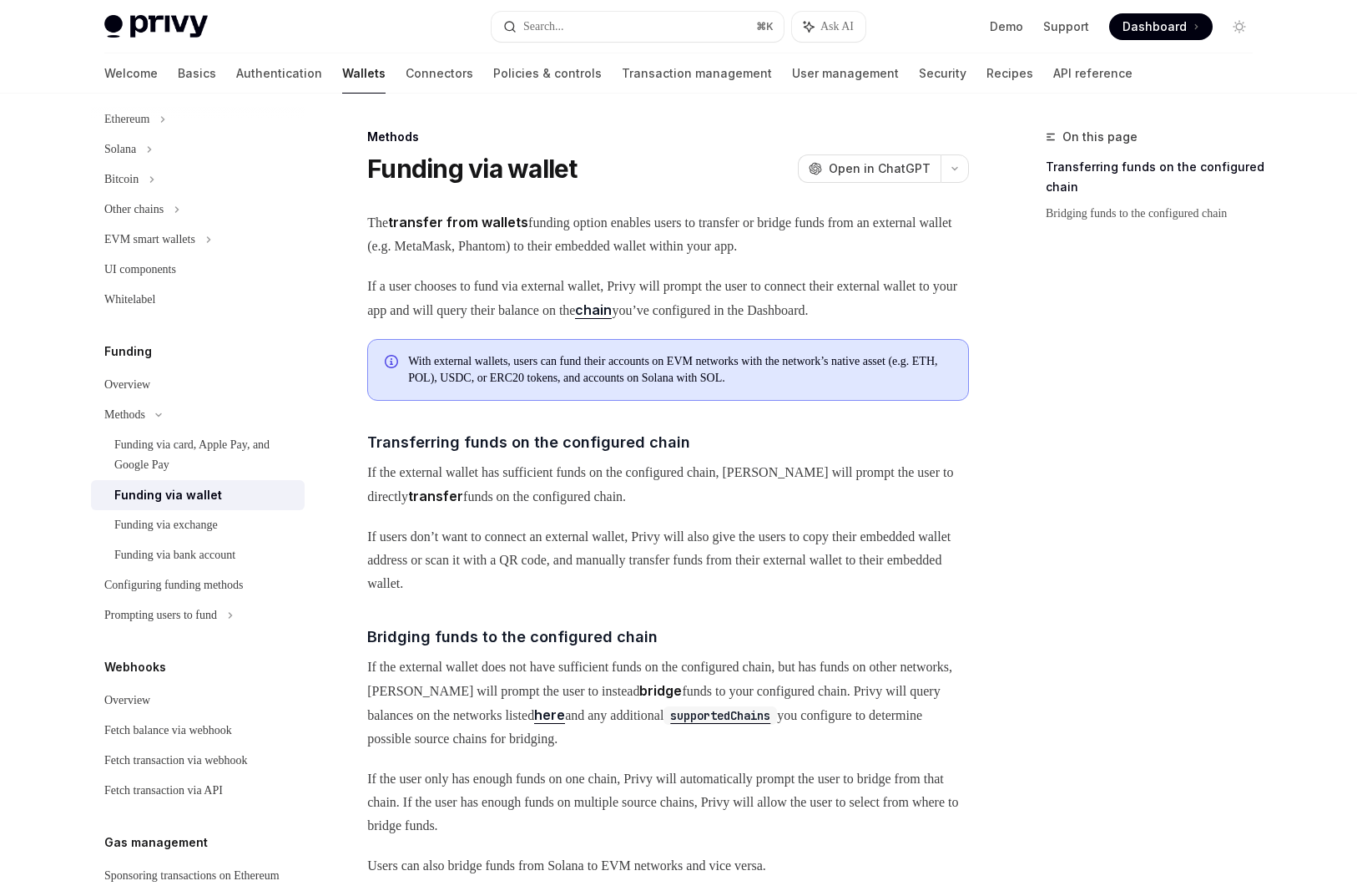
click at [969, 165] on div "Methods Funding via wallet OpenAI Open in ChatGPT OpenAI Open in ChatGPT The tr…" at bounding box center [511, 646] width 921 height 1039
click at [961, 166] on icon "button" at bounding box center [955, 168] width 20 height 7
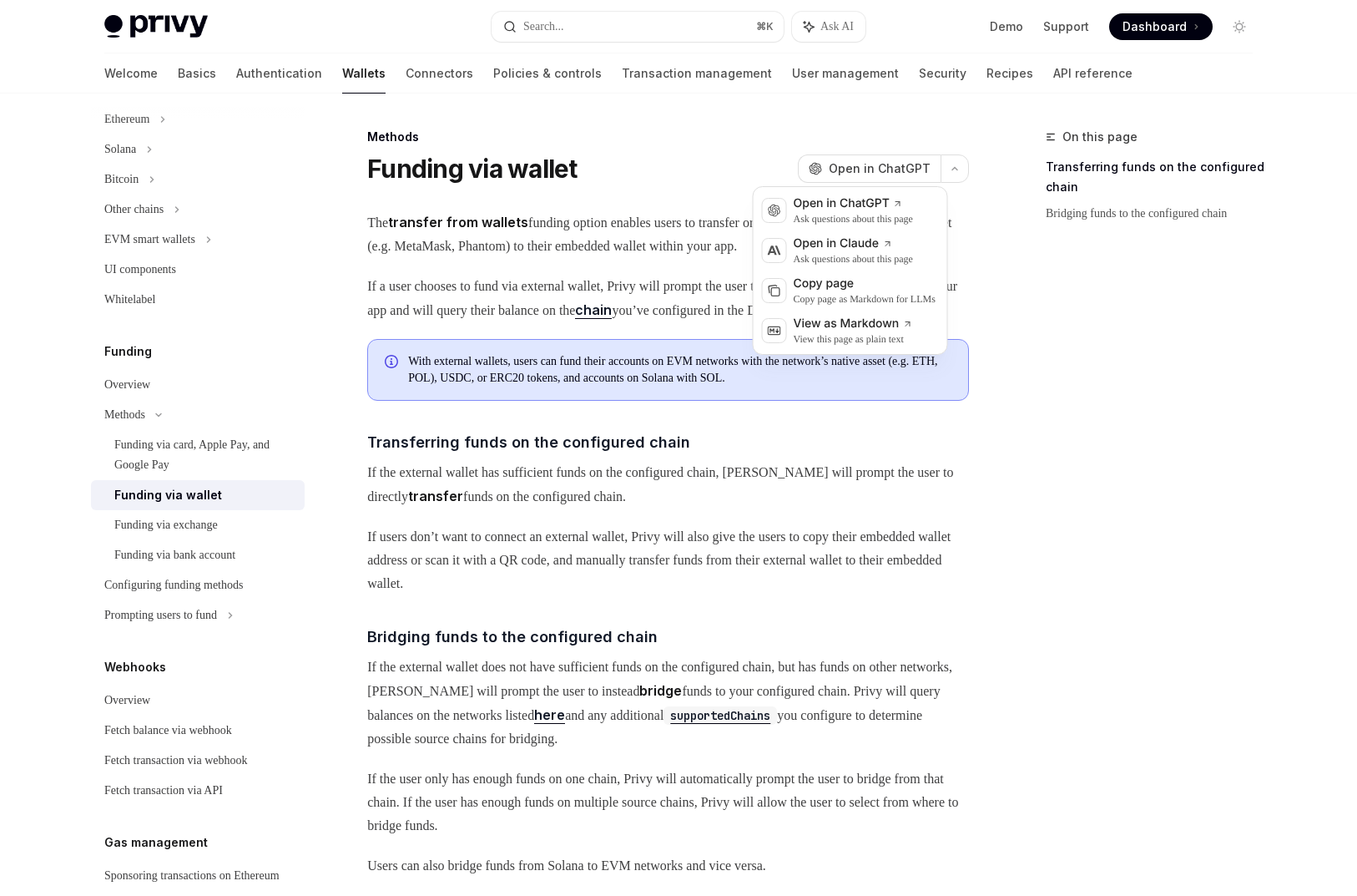
click at [1087, 434] on div "On this page Transferring funds on the configured chain Bridging funds to the c…" at bounding box center [1139, 511] width 254 height 768
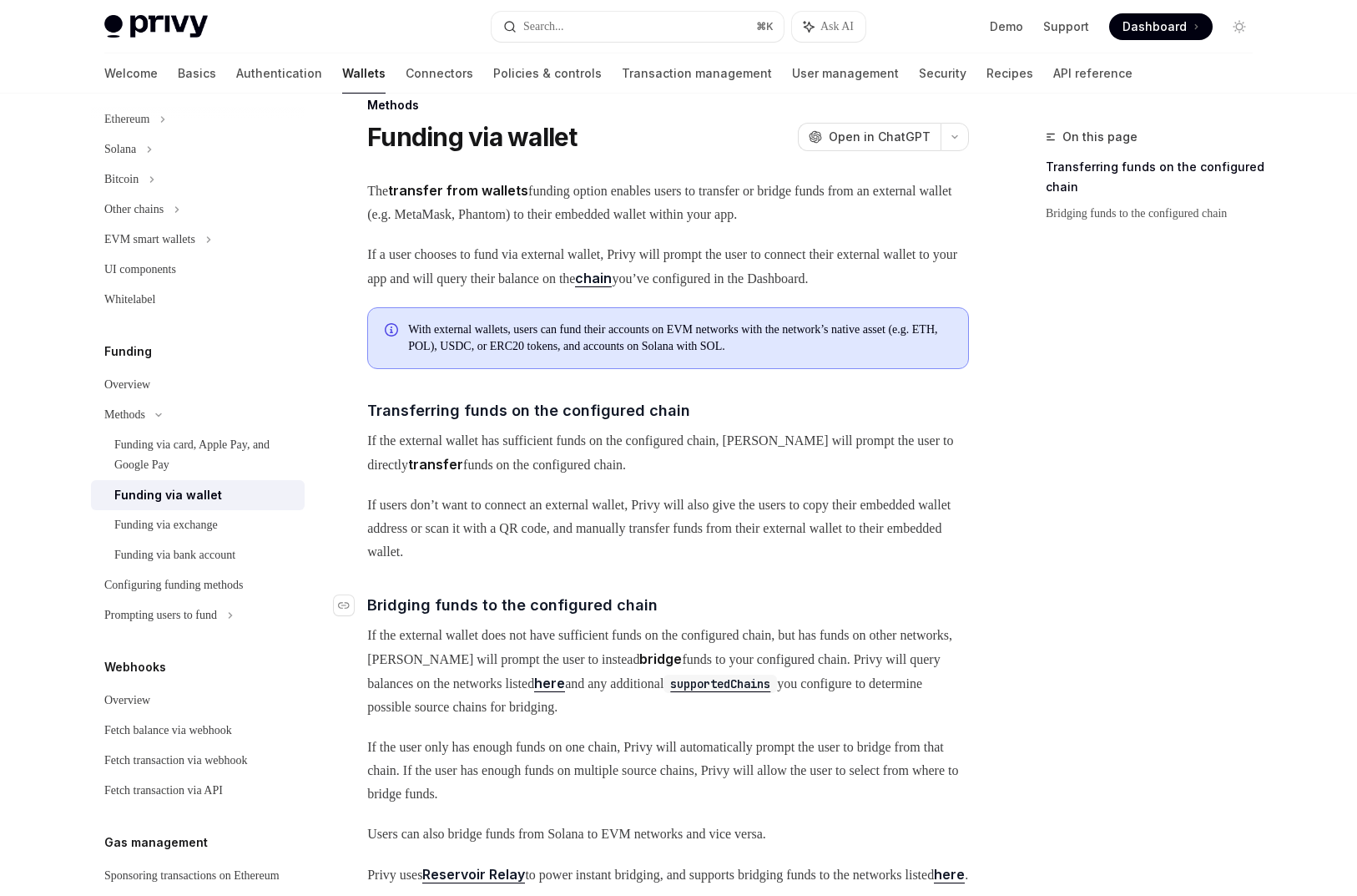
scroll to position [312, 0]
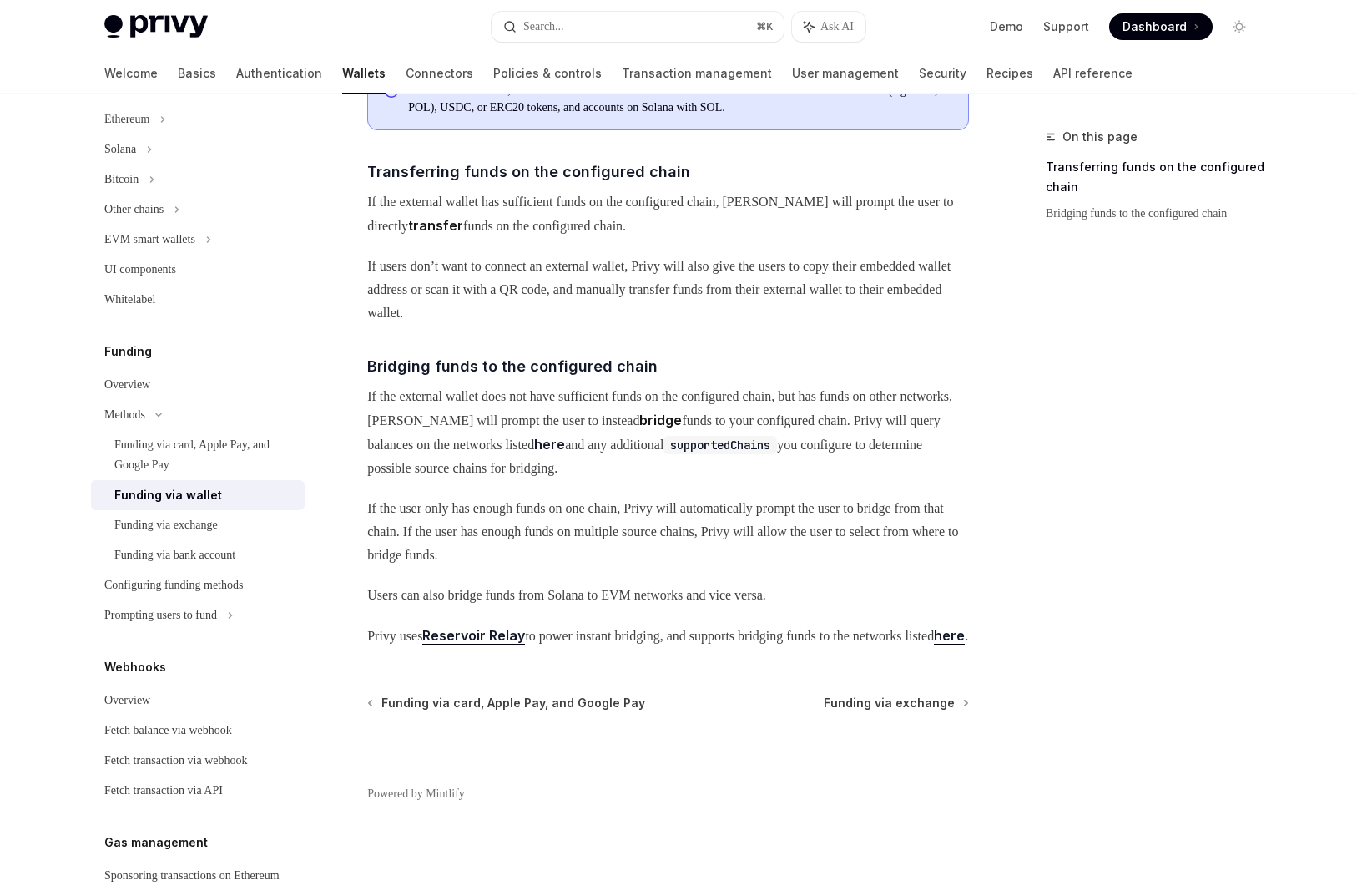
click at [511, 627] on link "Reservoir Relay" at bounding box center [473, 636] width 103 height 18
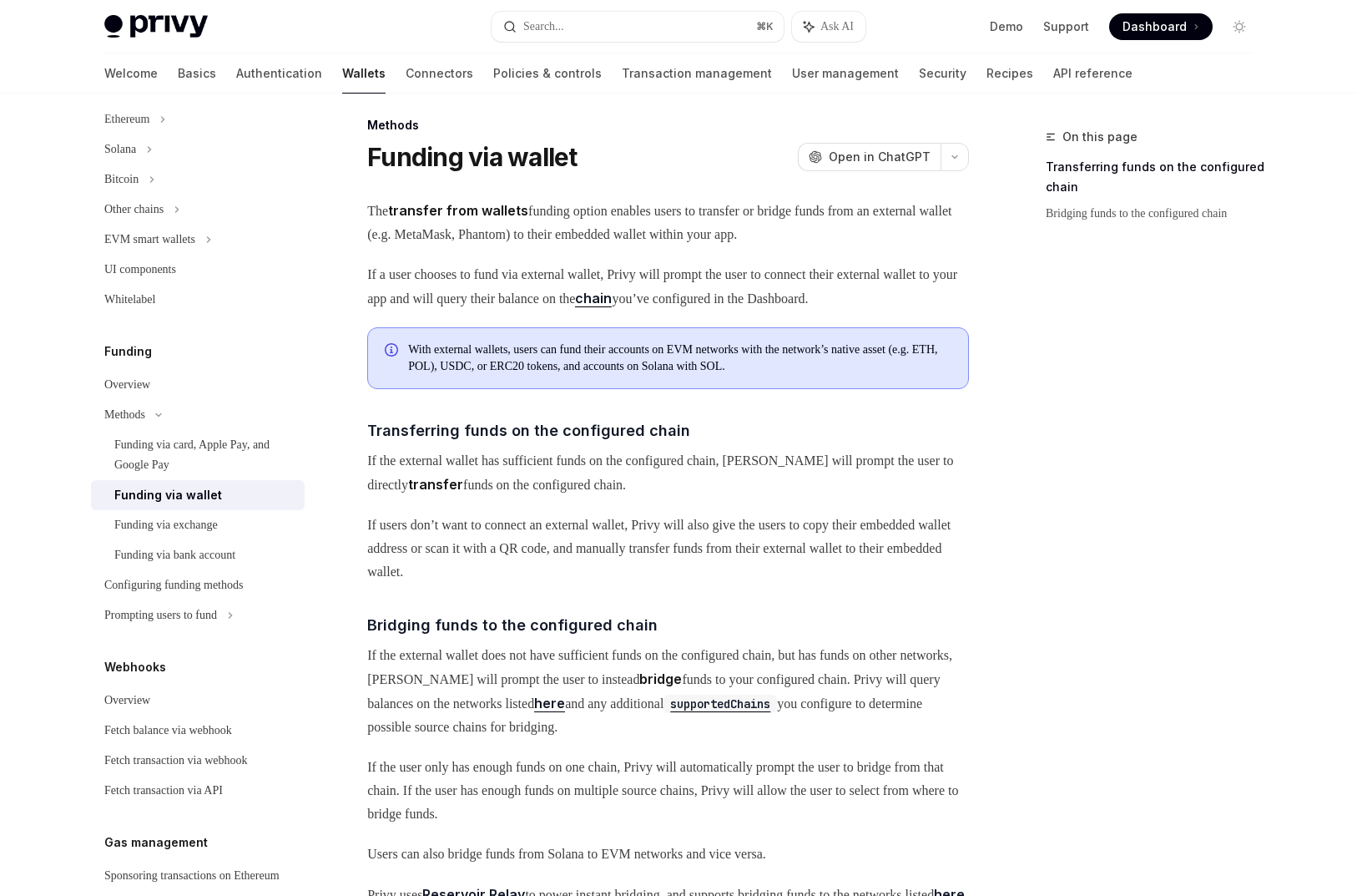
scroll to position [0, 0]
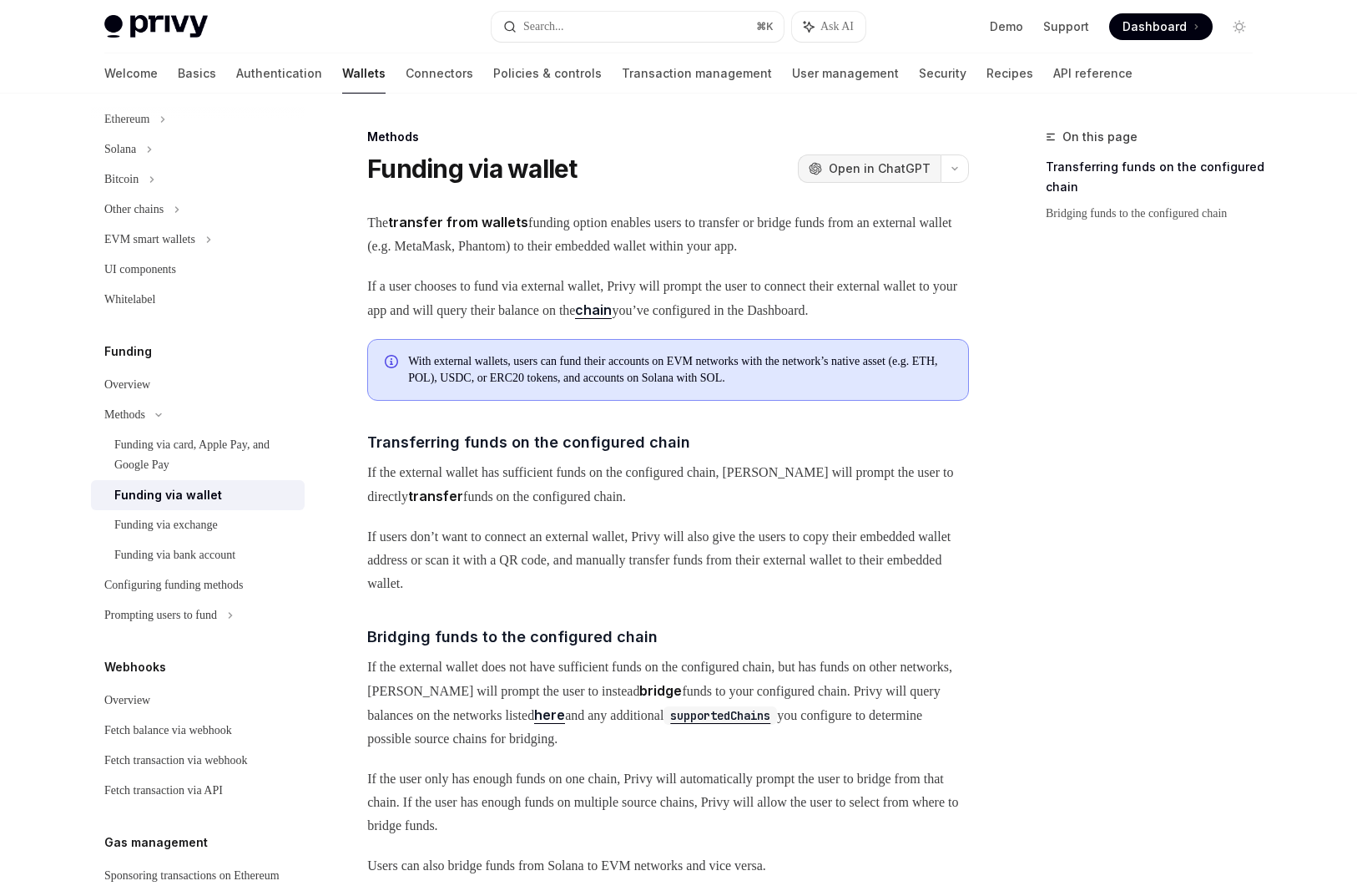
click at [915, 173] on span "Open in ChatGPT" at bounding box center [880, 168] width 102 height 17
